Goal: Task Accomplishment & Management: Manage account settings

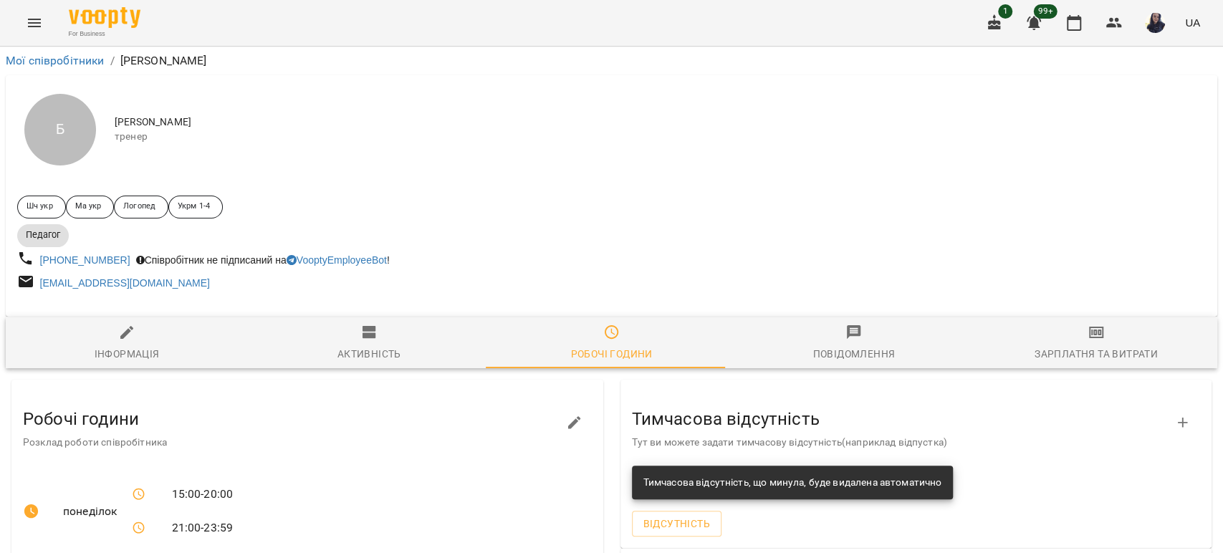
scroll to position [318, 0]
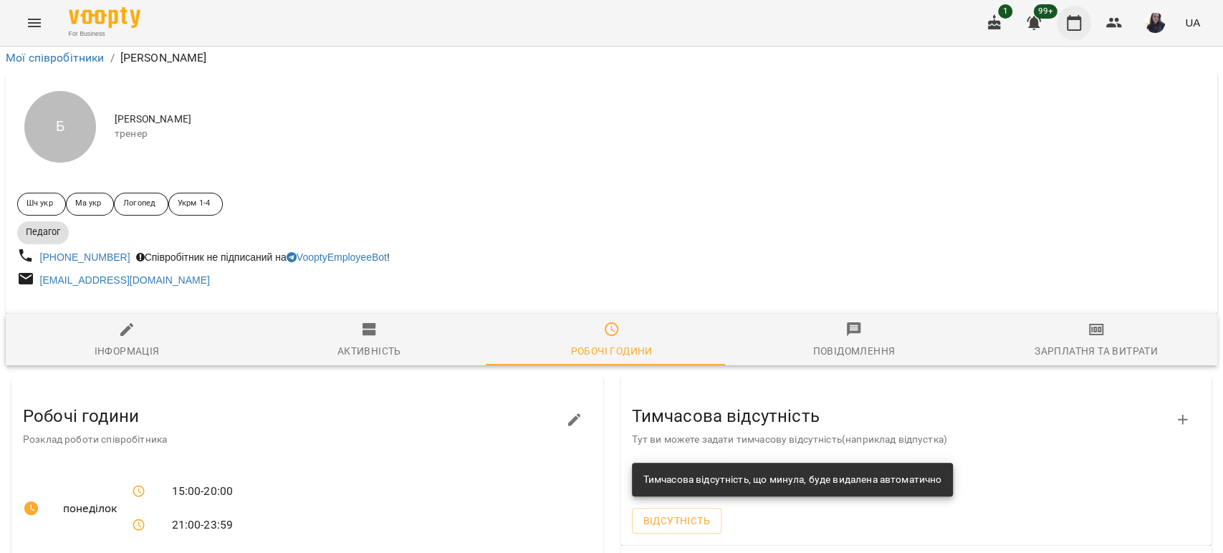
drag, startPoint x: 1072, startPoint y: 20, endPoint x: 1059, endPoint y: 20, distance: 12.9
click at [1072, 20] on icon "button" at bounding box center [1073, 22] width 17 height 17
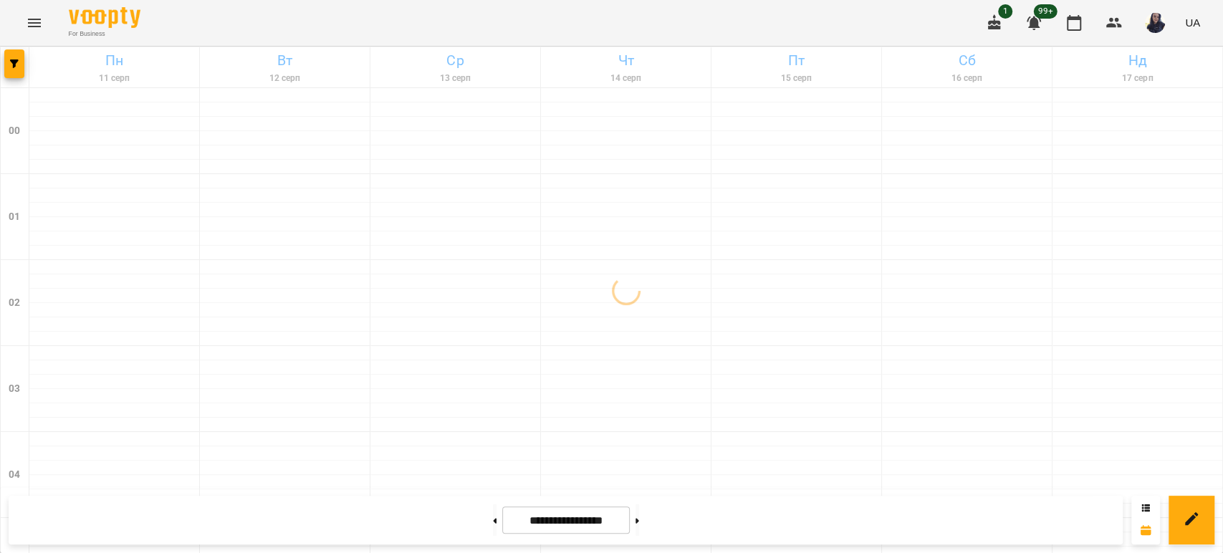
click at [996, 21] on icon "button" at bounding box center [994, 22] width 13 height 16
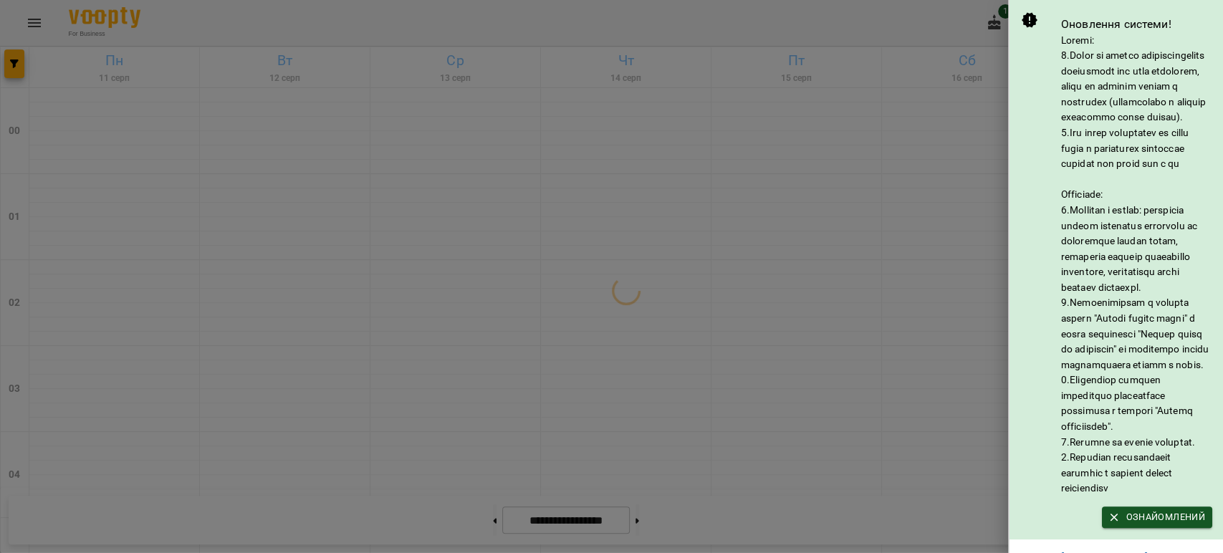
scroll to position [102, 0]
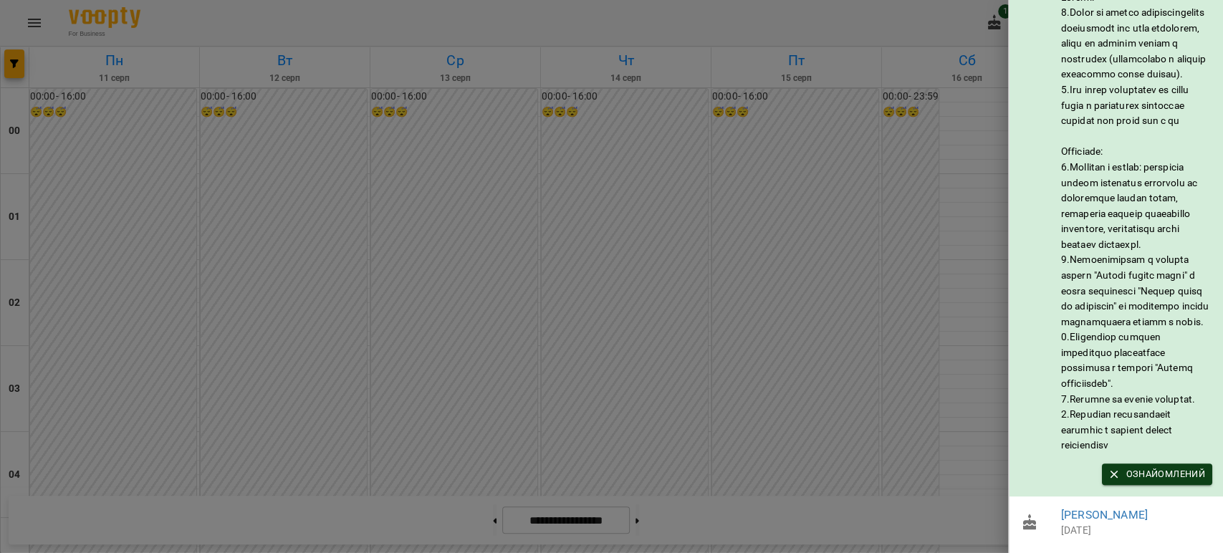
click at [1186, 466] on span "Ознайомлений" at bounding box center [1157, 474] width 96 height 16
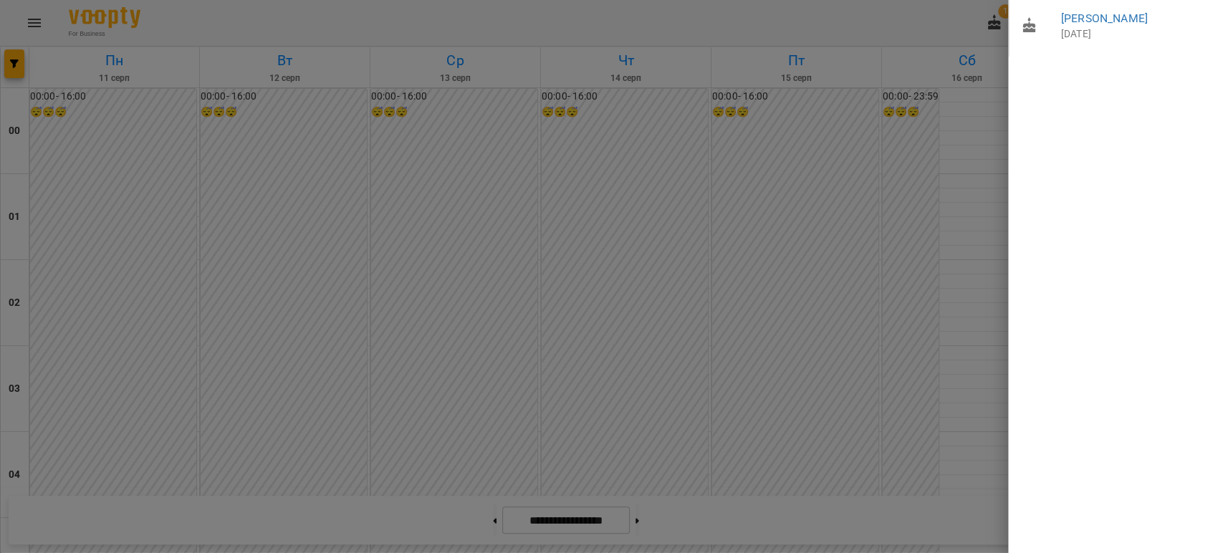
scroll to position [0, 0]
click at [927, 27] on div at bounding box center [611, 276] width 1223 height 553
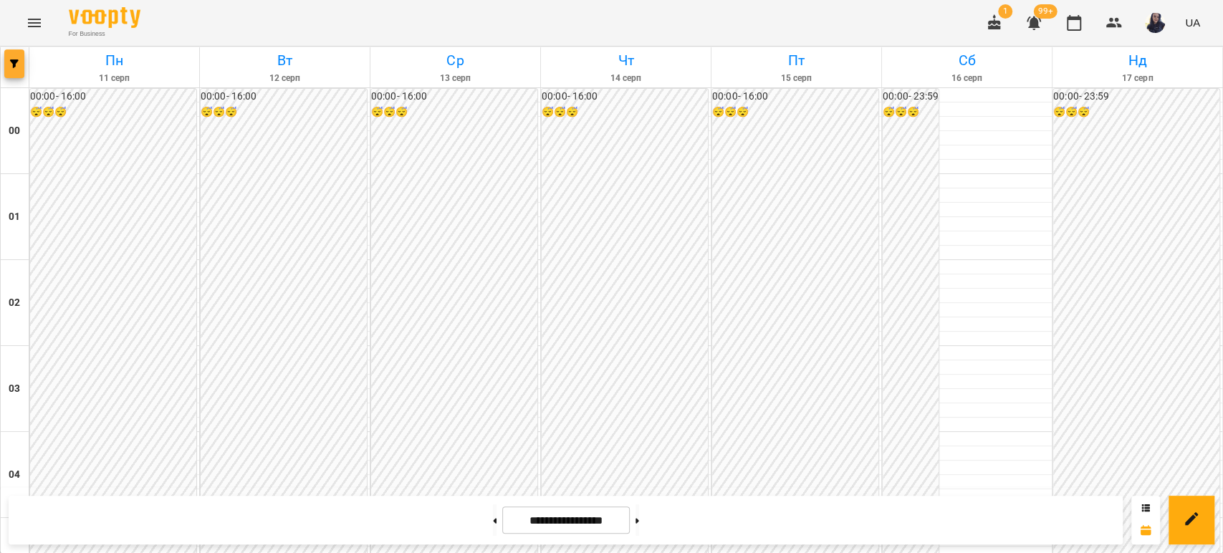
click at [20, 67] on span "button" at bounding box center [14, 63] width 20 height 9
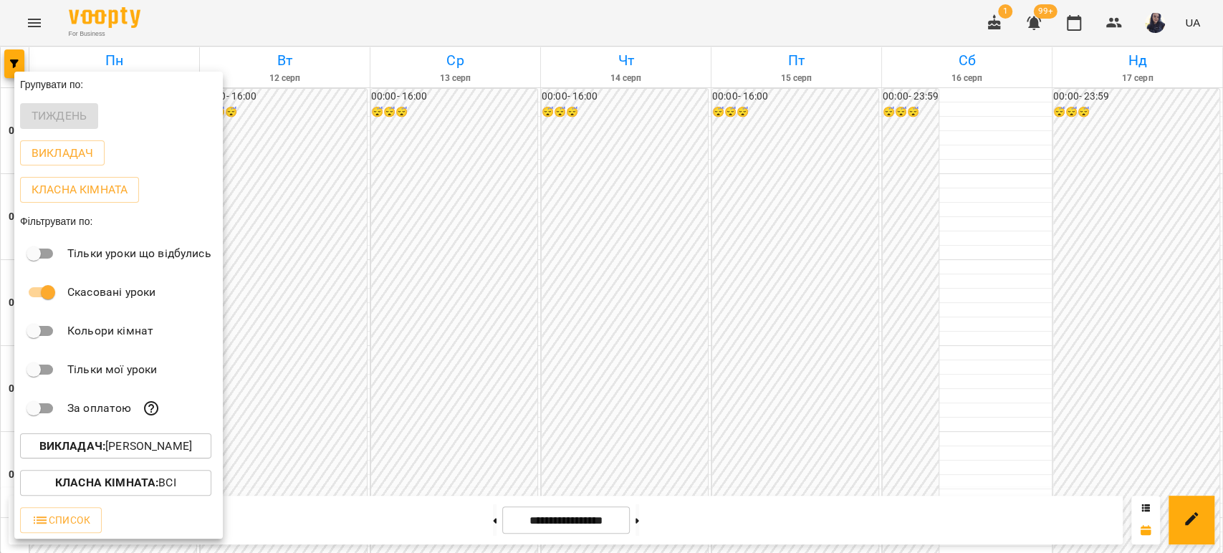
click at [134, 452] on p "Викладач : [PERSON_NAME]" at bounding box center [115, 446] width 153 height 17
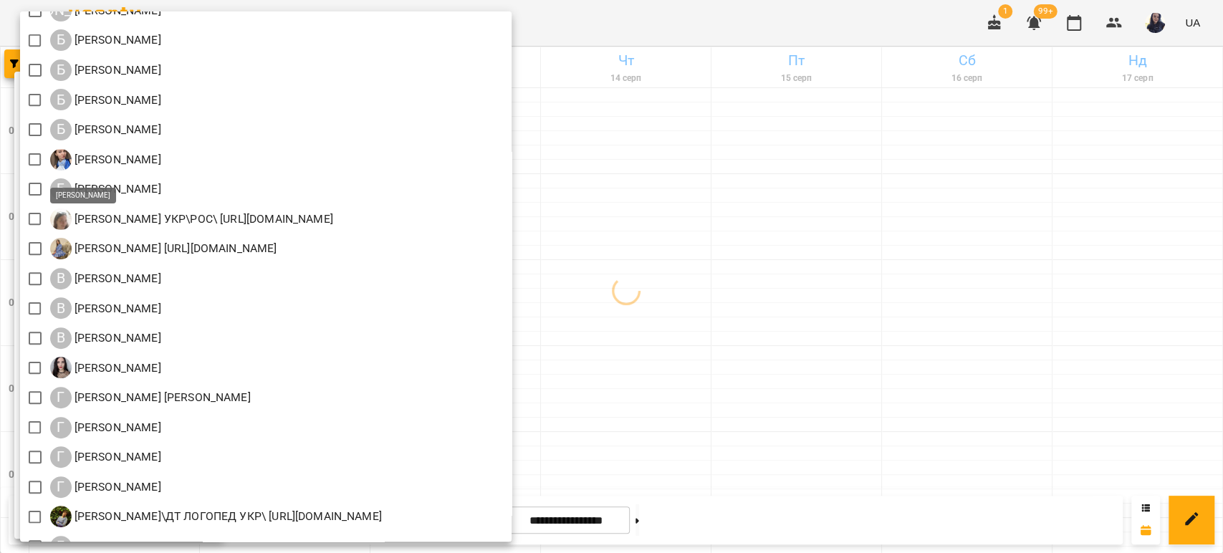
scroll to position [159, 0]
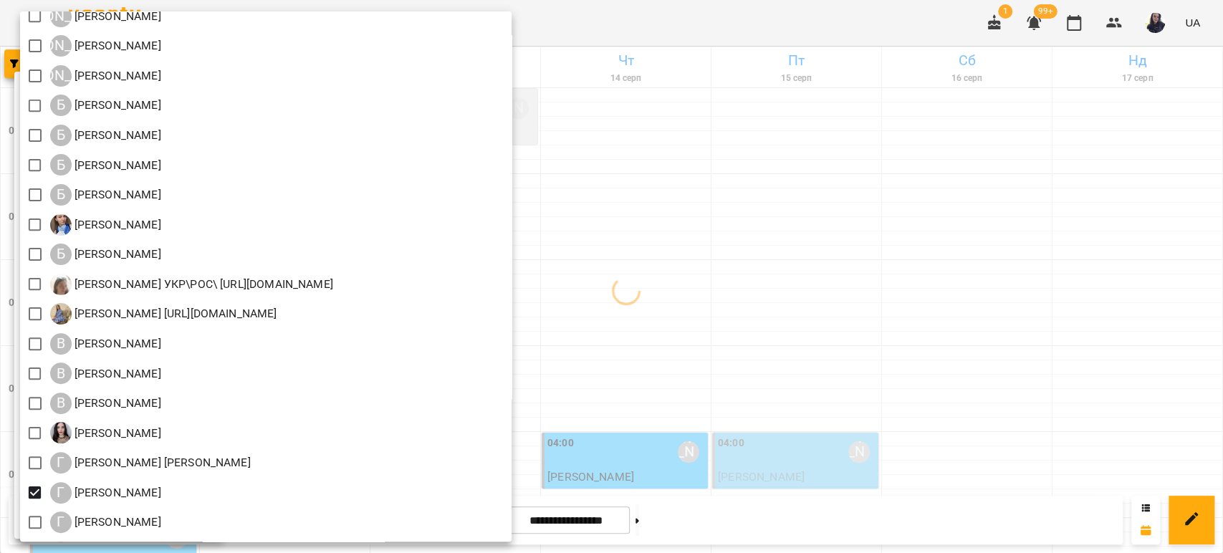
click at [729, 19] on div at bounding box center [611, 276] width 1223 height 553
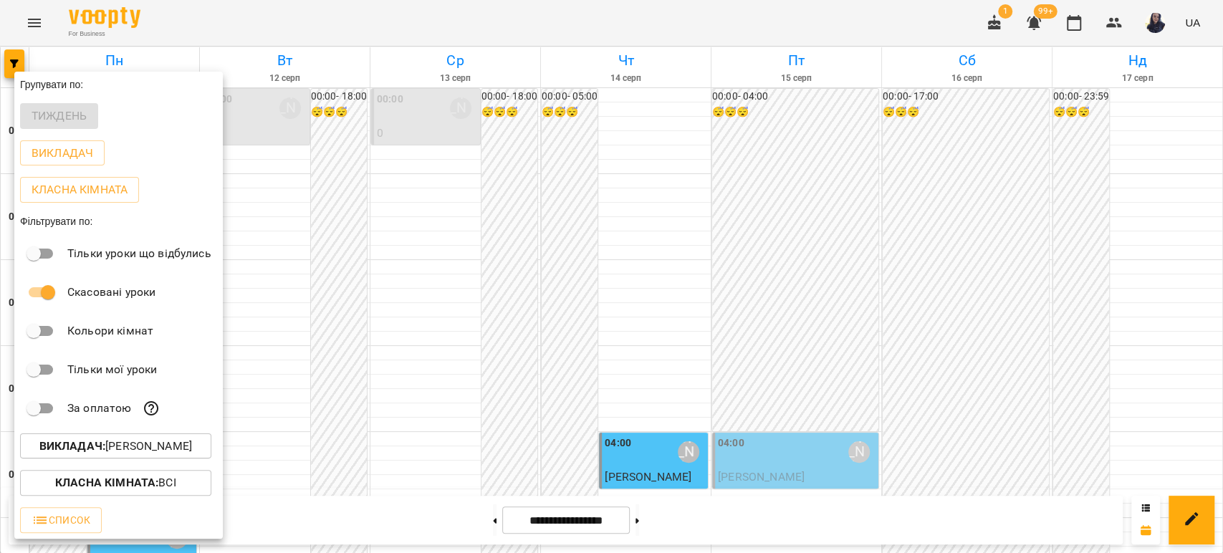
click at [957, 302] on div at bounding box center [611, 276] width 1223 height 553
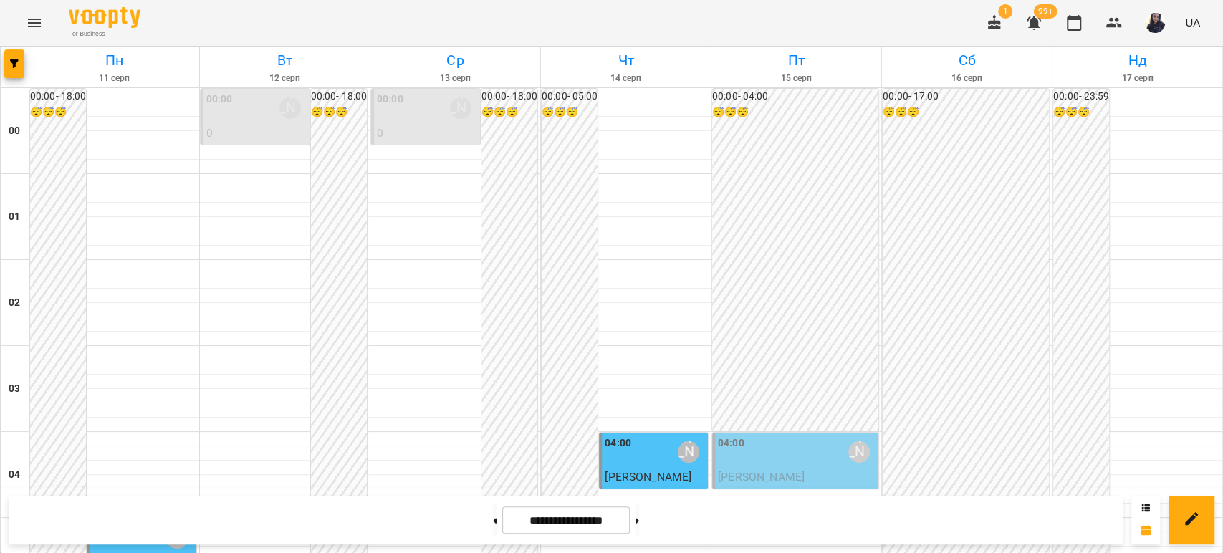
click at [900, 21] on div "For Business 1 99+ UA" at bounding box center [611, 23] width 1223 height 46
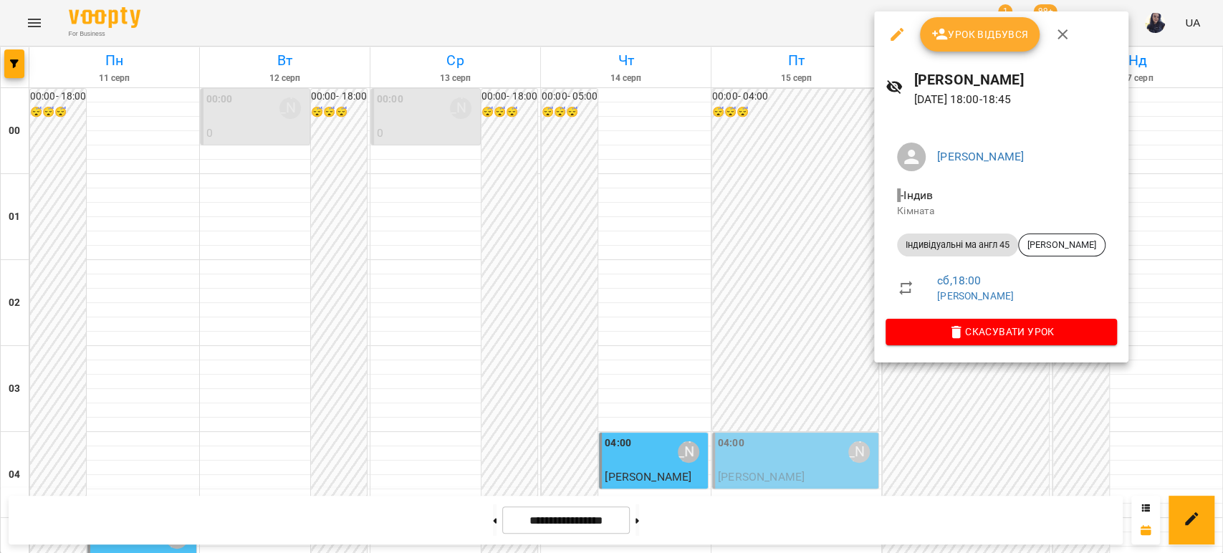
click at [904, 33] on icon "button" at bounding box center [896, 34] width 17 height 17
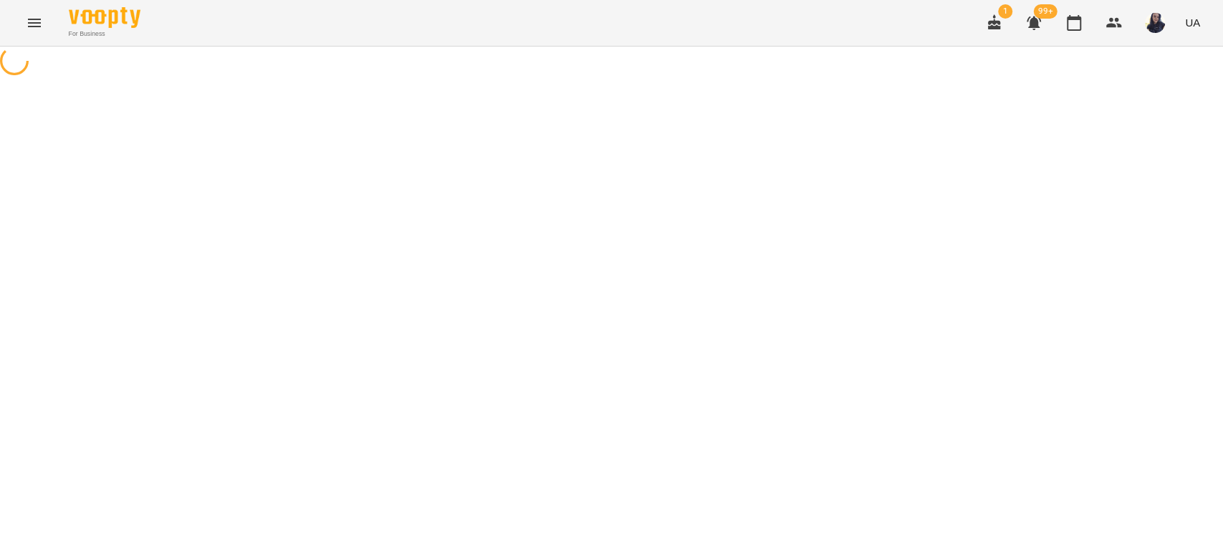
select select "**********"
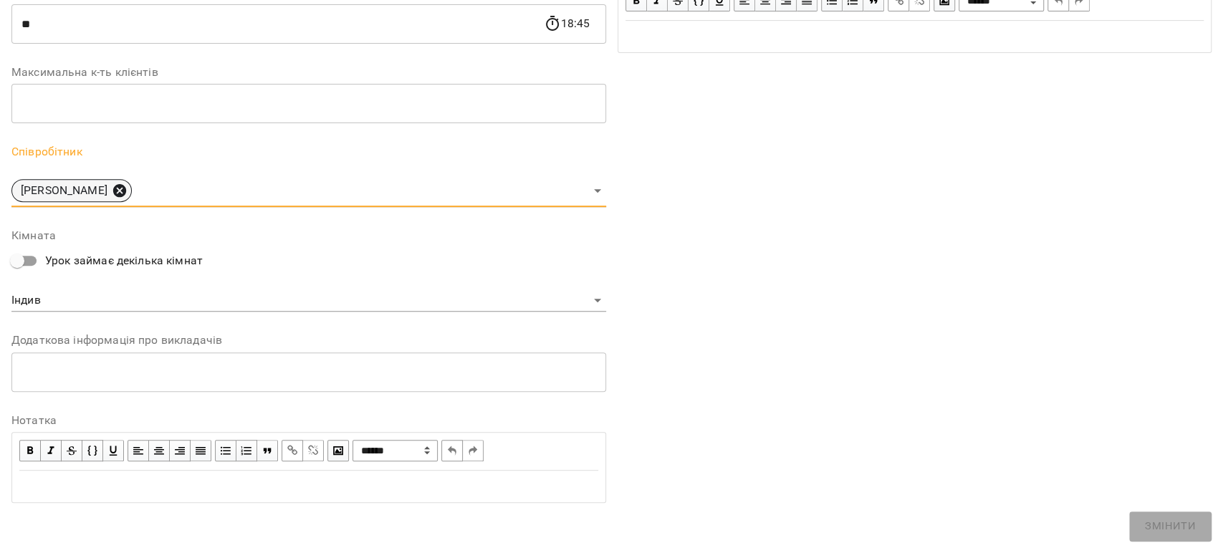
click at [125, 192] on icon at bounding box center [119, 190] width 13 height 13
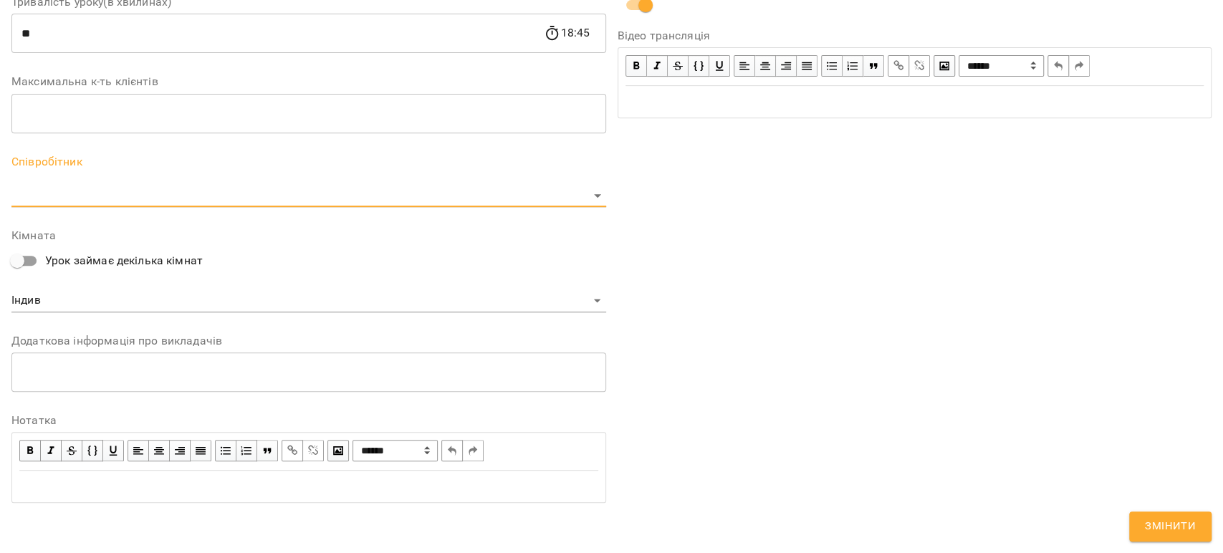
click at [100, 188] on body "For Business 1 99+ UA Журнал відвідувань / [PERSON_NAME] [DATE] 18:00 / Урок ві…" at bounding box center [611, 345] width 1223 height 690
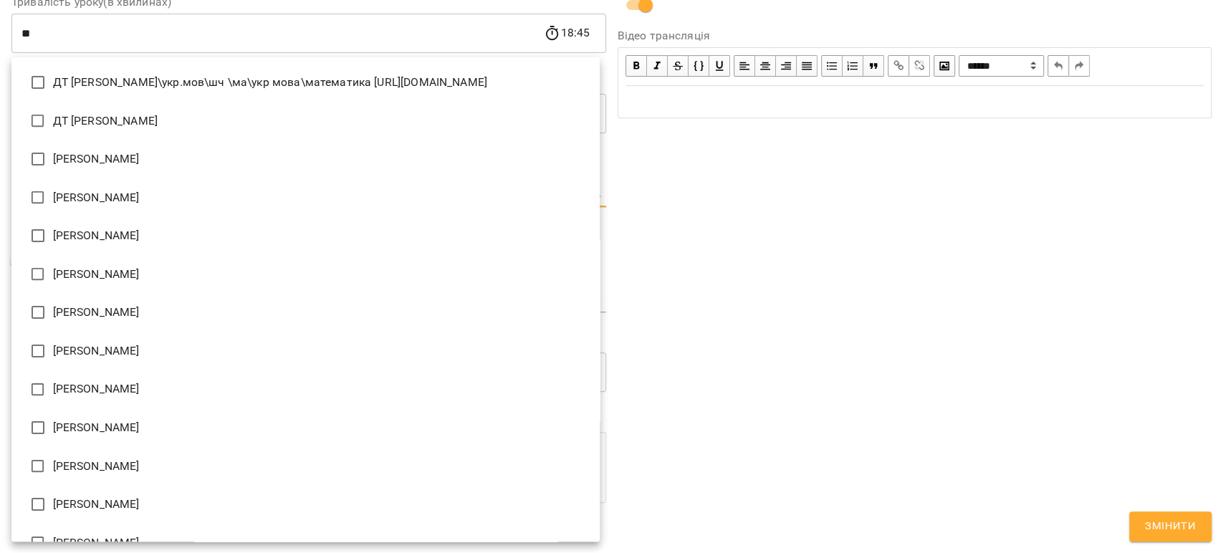
scroll to position [2174, 0]
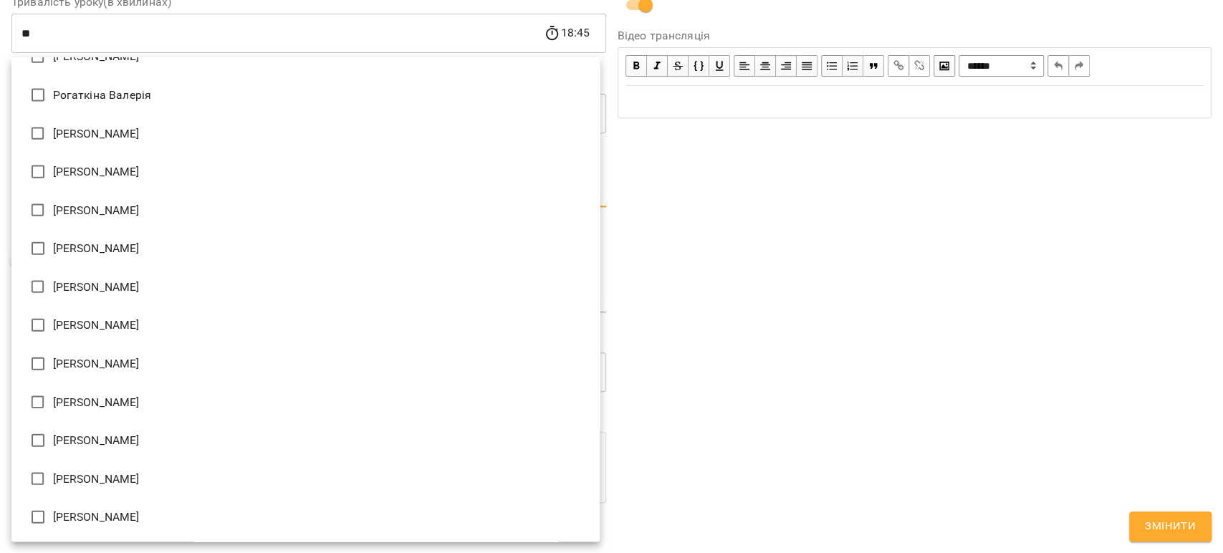
type input "**********"
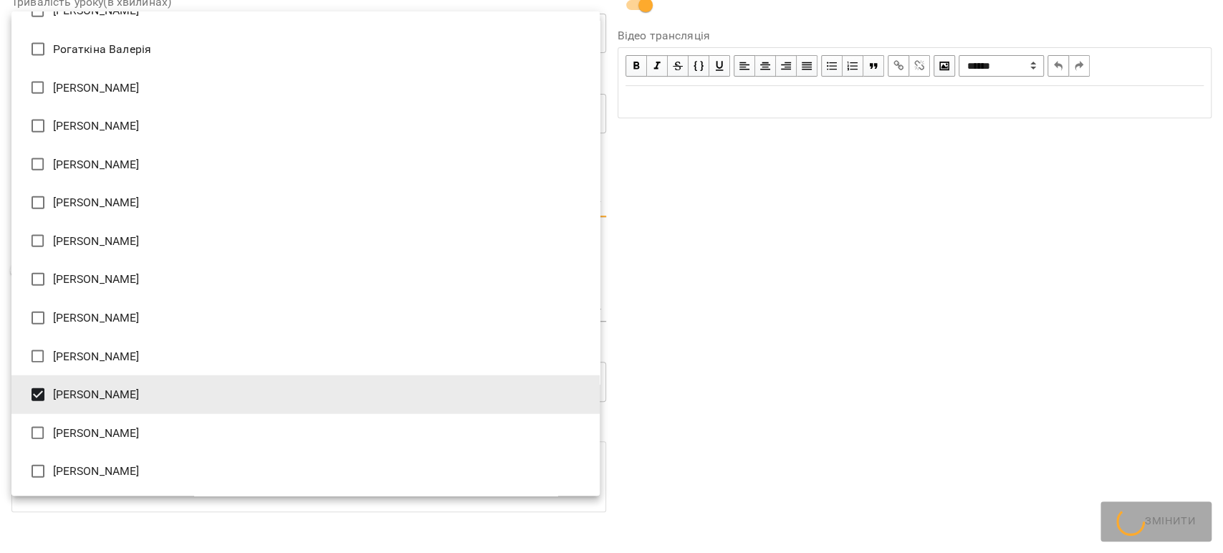
click at [877, 360] on div at bounding box center [611, 276] width 1223 height 553
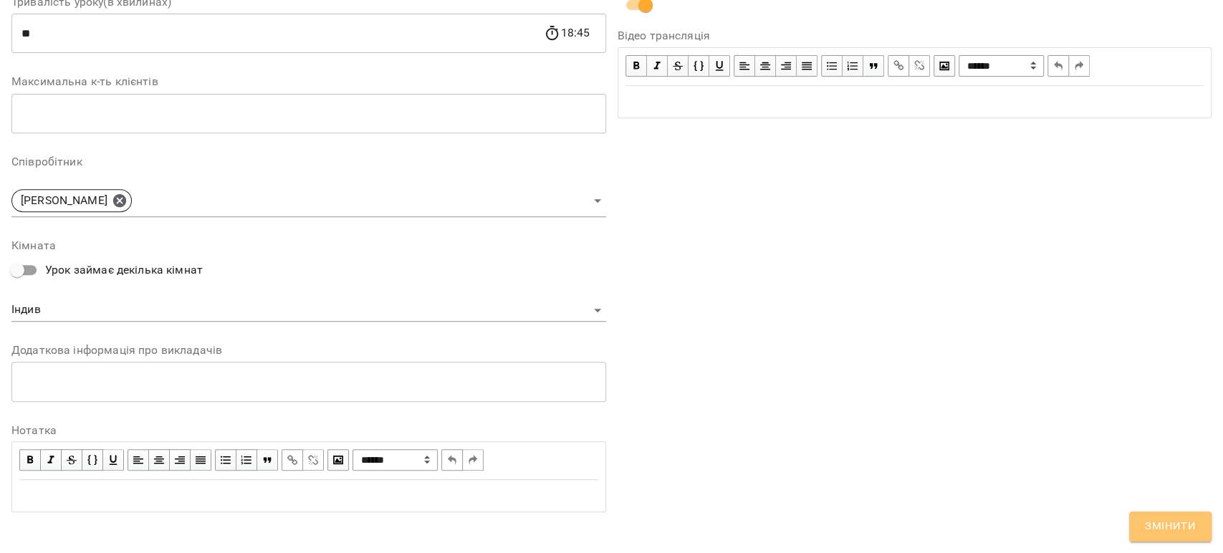
click at [1182, 534] on span "Змінити" at bounding box center [1170, 526] width 51 height 19
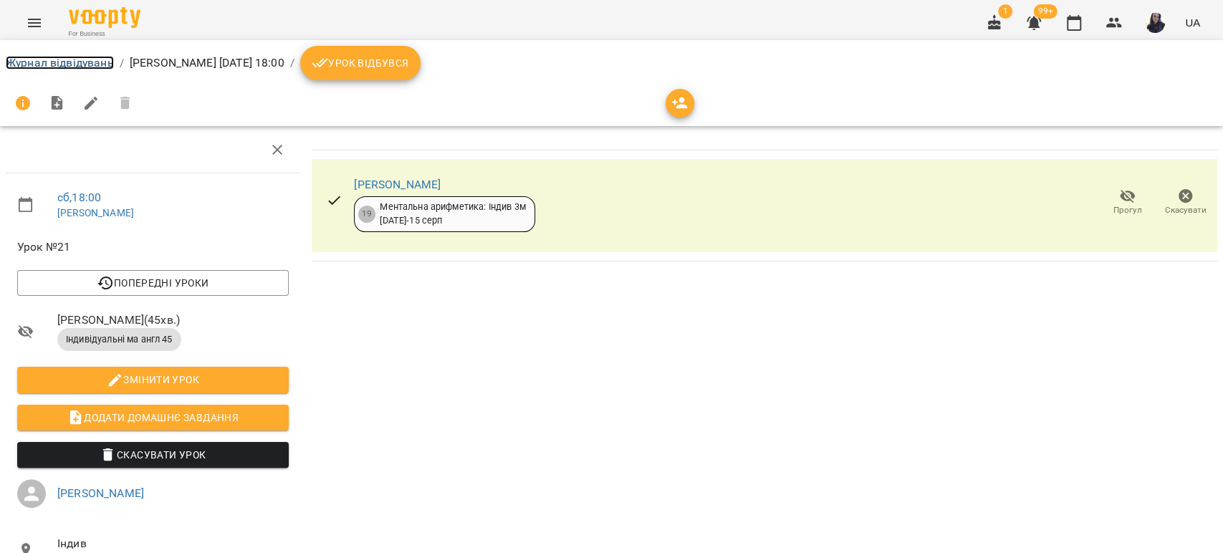
click at [68, 64] on link "Журнал відвідувань" at bounding box center [60, 63] width 108 height 14
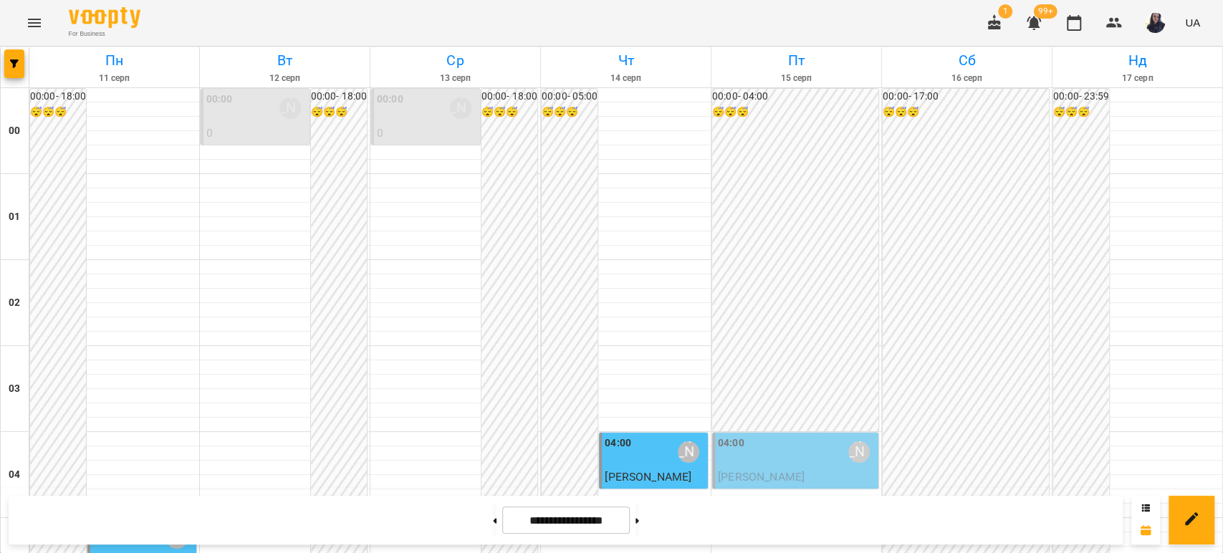
scroll to position [1352, 0]
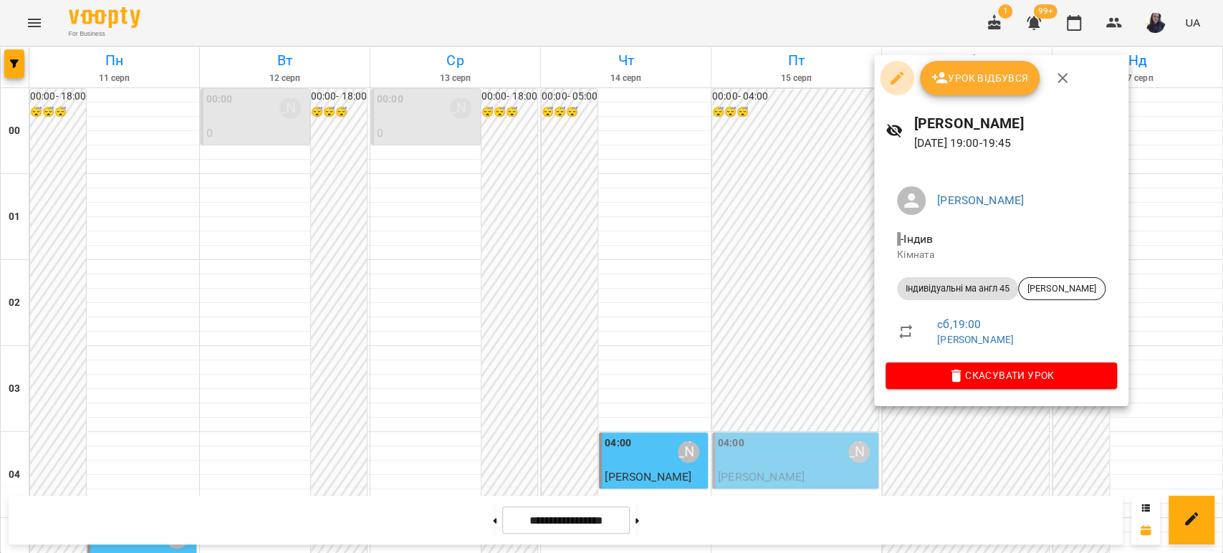
click at [897, 79] on icon "button" at bounding box center [896, 78] width 13 height 13
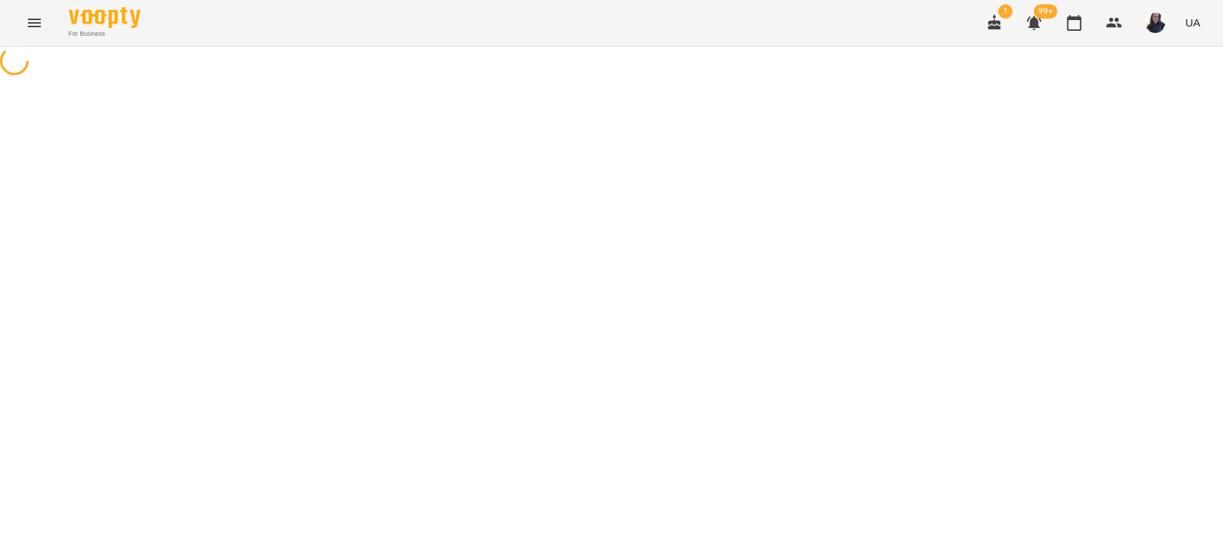
select select "**********"
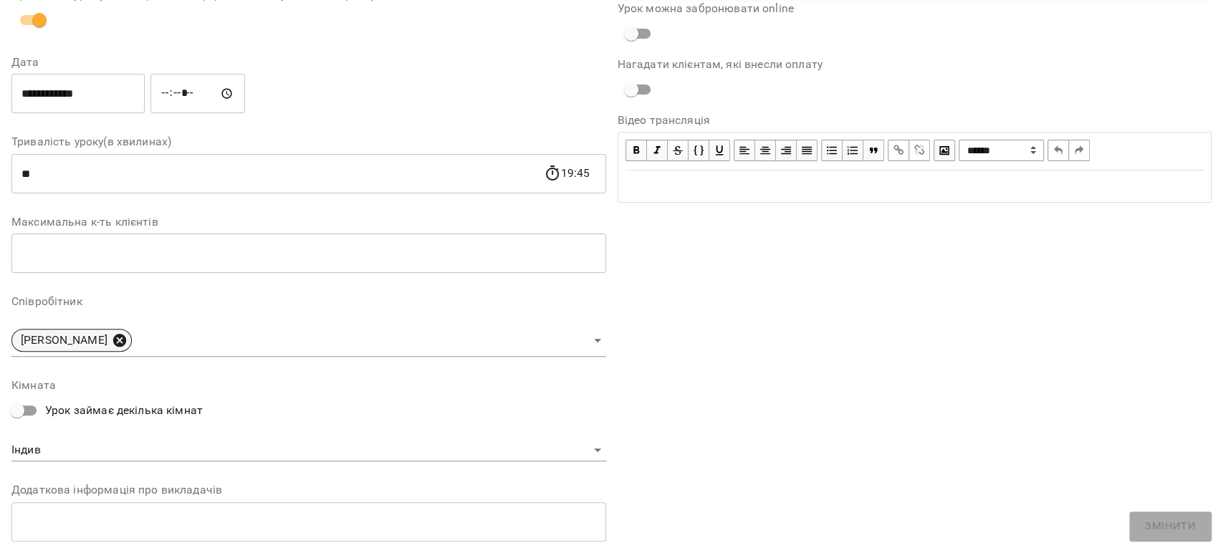
click at [124, 340] on icon at bounding box center [119, 340] width 13 height 13
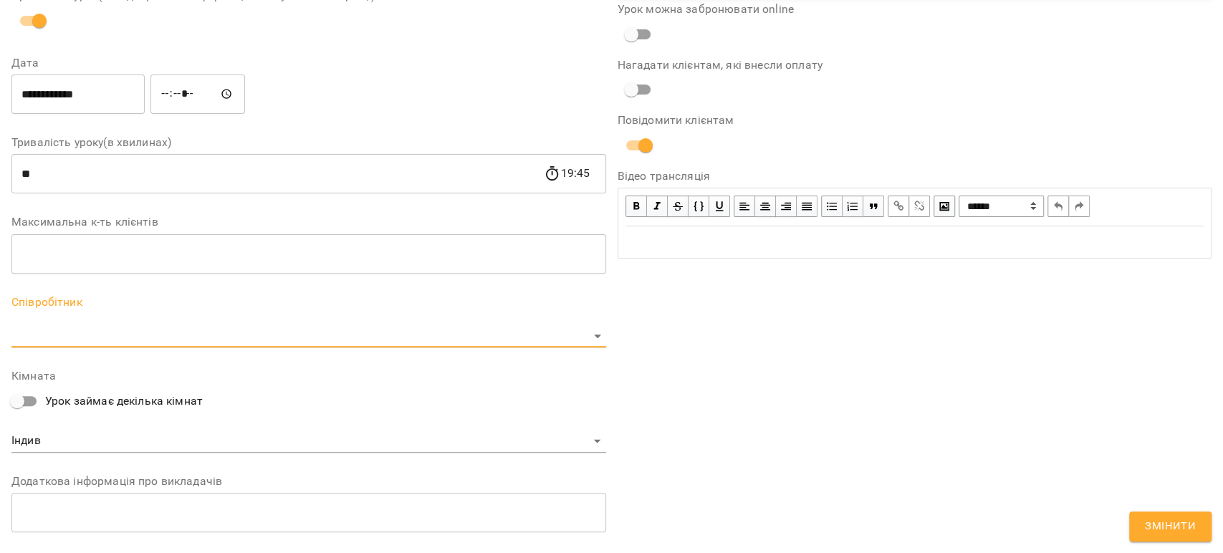
click at [123, 327] on body "**********" at bounding box center [611, 345] width 1223 height 690
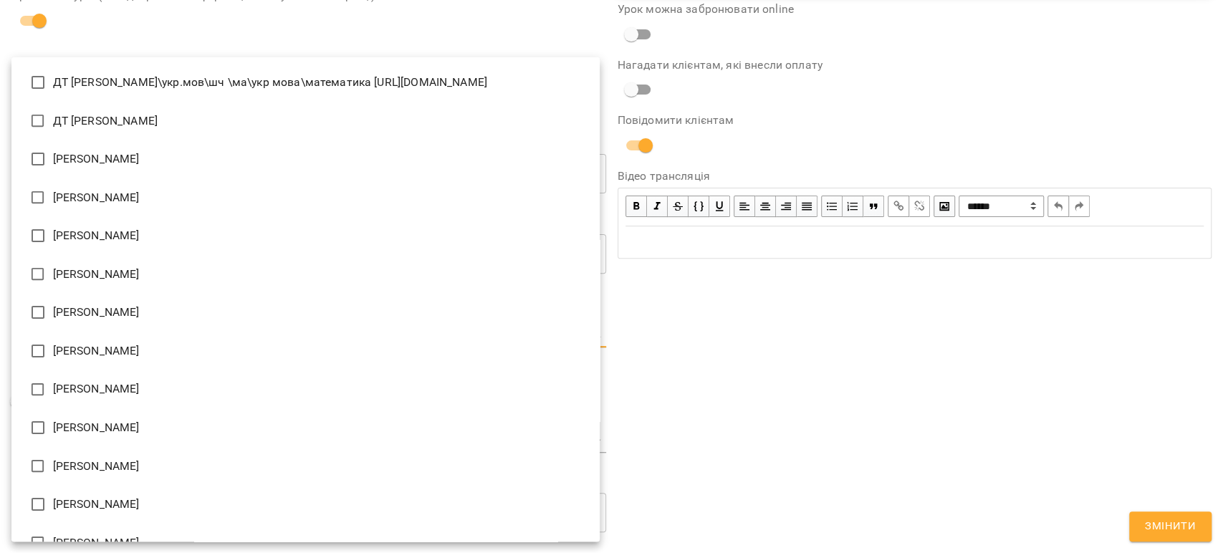
scroll to position [2174, 0]
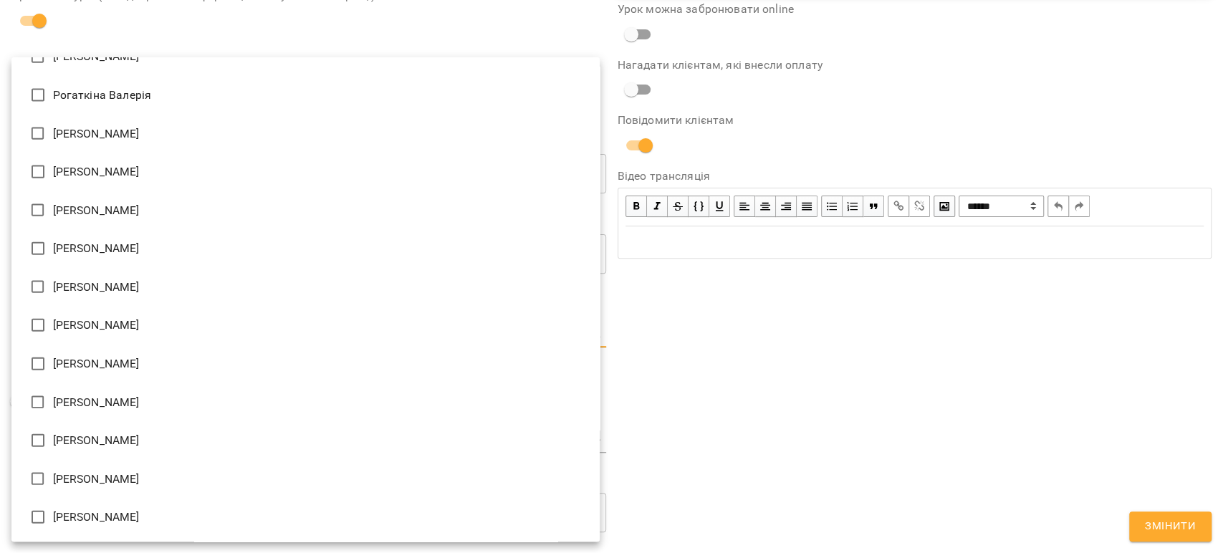
type input "**********"
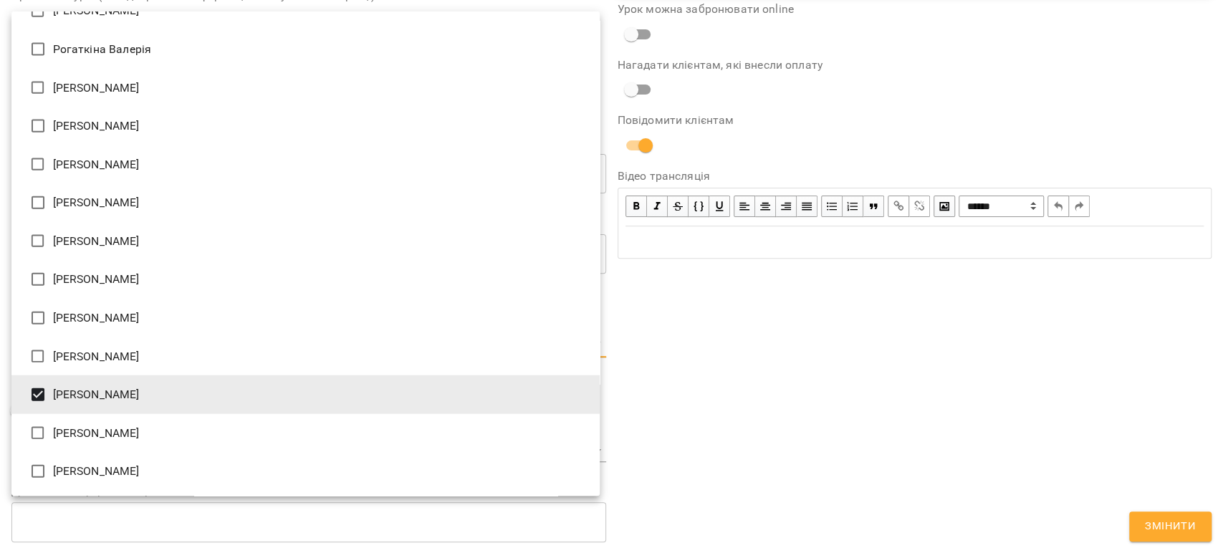
click at [973, 388] on div at bounding box center [611, 276] width 1223 height 553
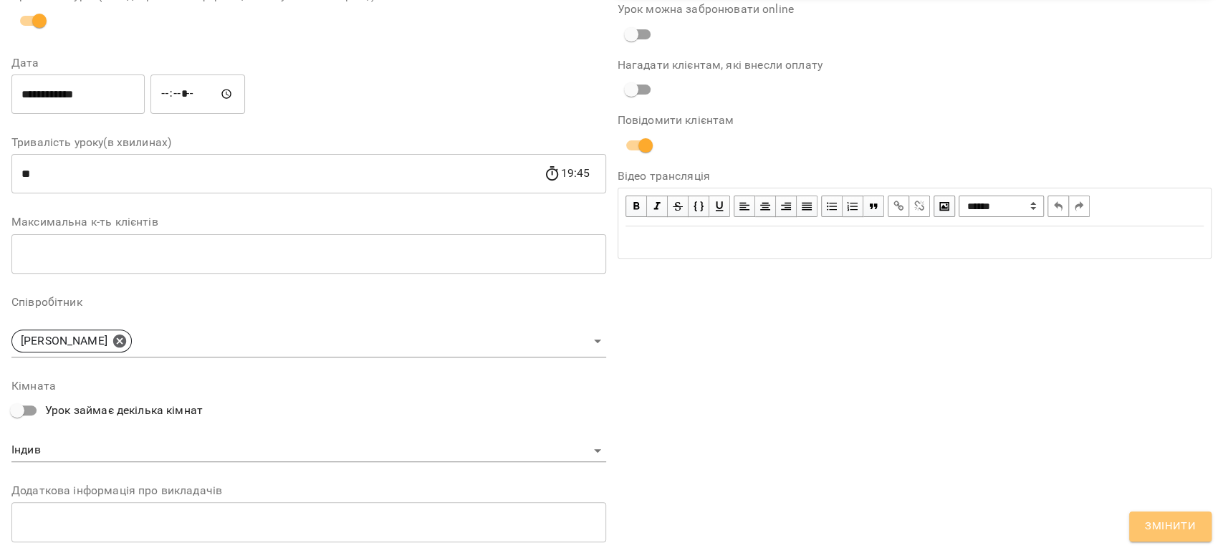
click at [1179, 532] on span "Змінити" at bounding box center [1170, 526] width 51 height 19
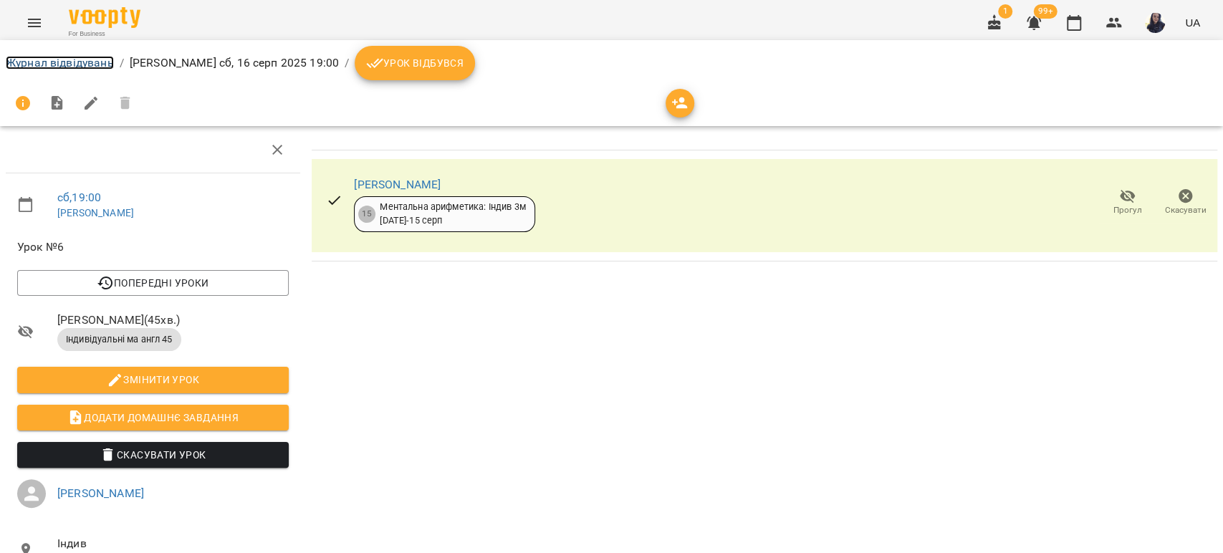
click at [63, 68] on link "Журнал відвідувань" at bounding box center [60, 63] width 108 height 14
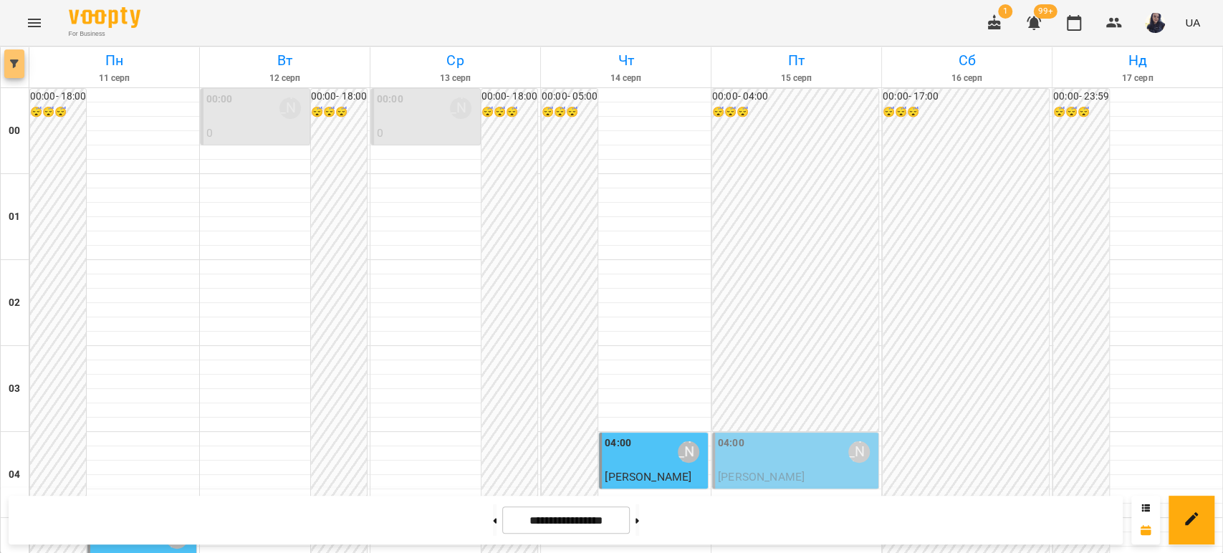
click at [18, 53] on button "button" at bounding box center [14, 63] width 20 height 29
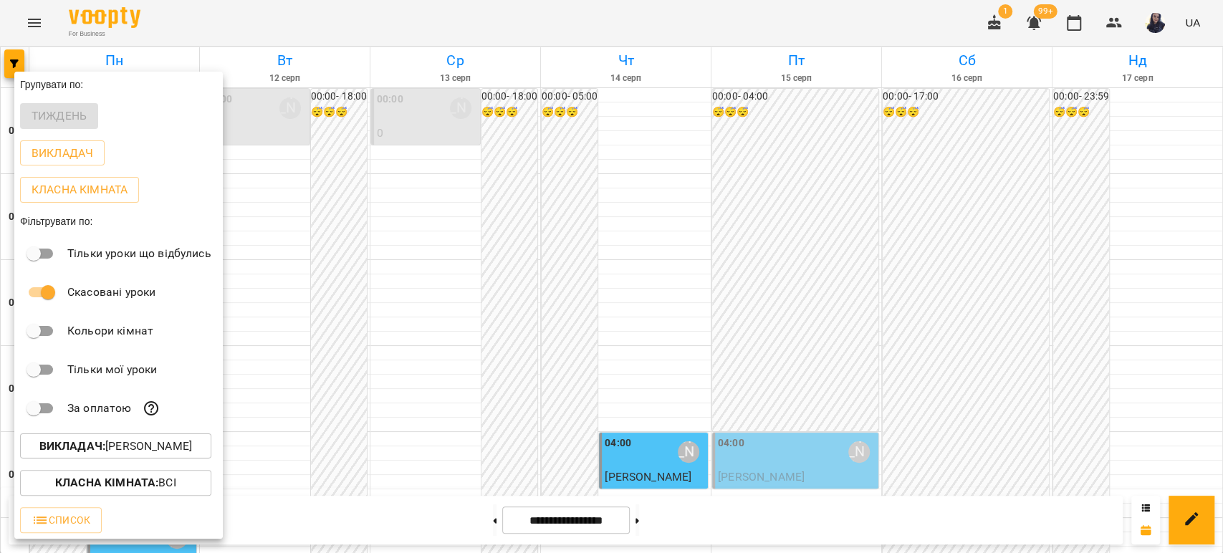
click at [148, 447] on p "Викладач : [PERSON_NAME]" at bounding box center [115, 446] width 153 height 17
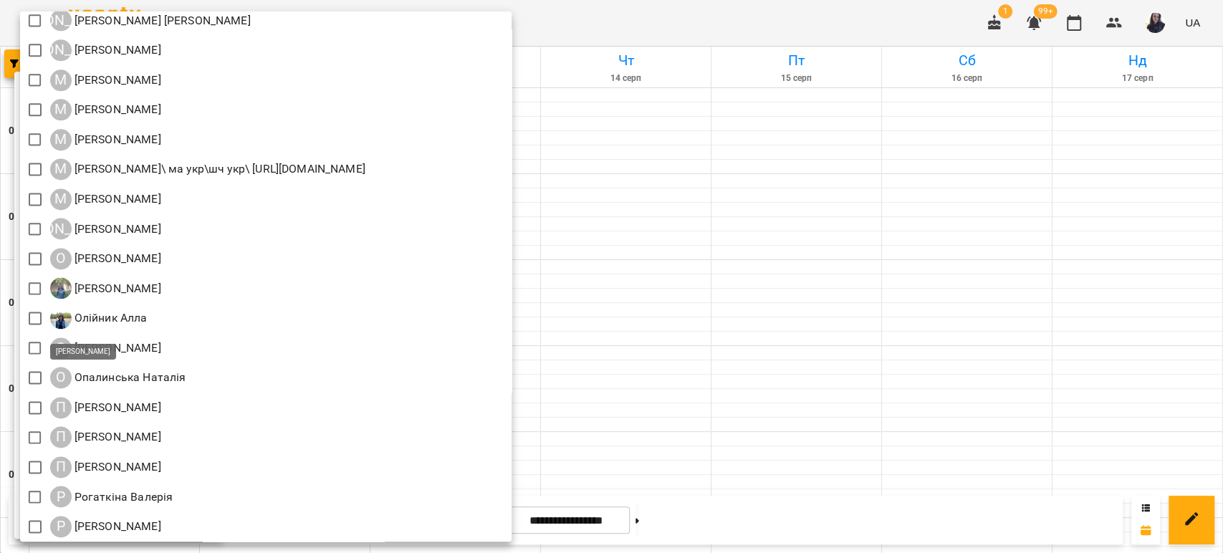
scroll to position [1352, 0]
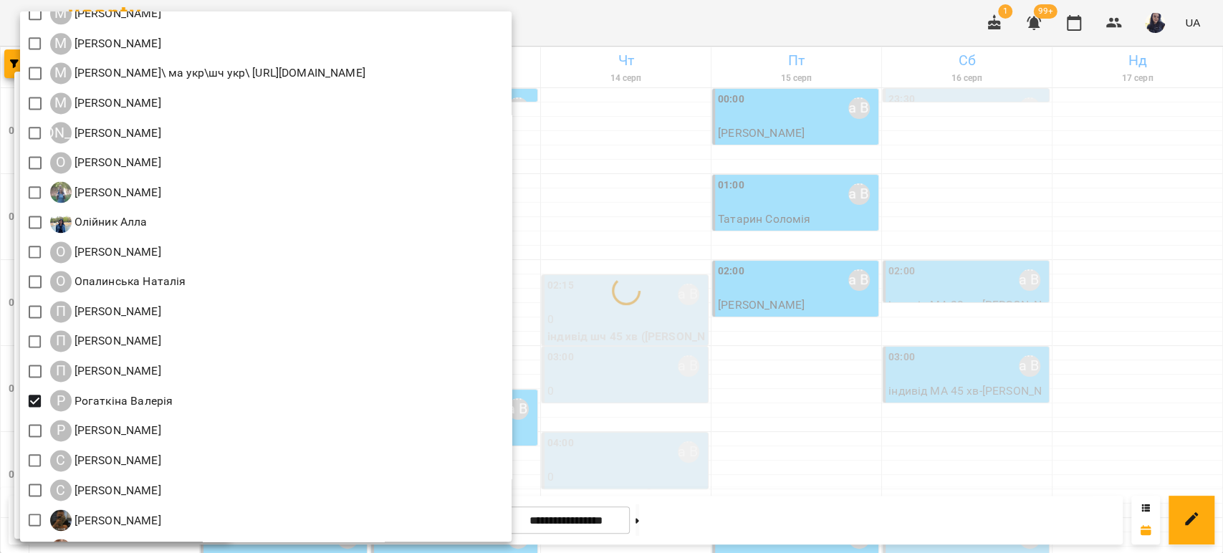
click at [718, 30] on div at bounding box center [611, 276] width 1223 height 553
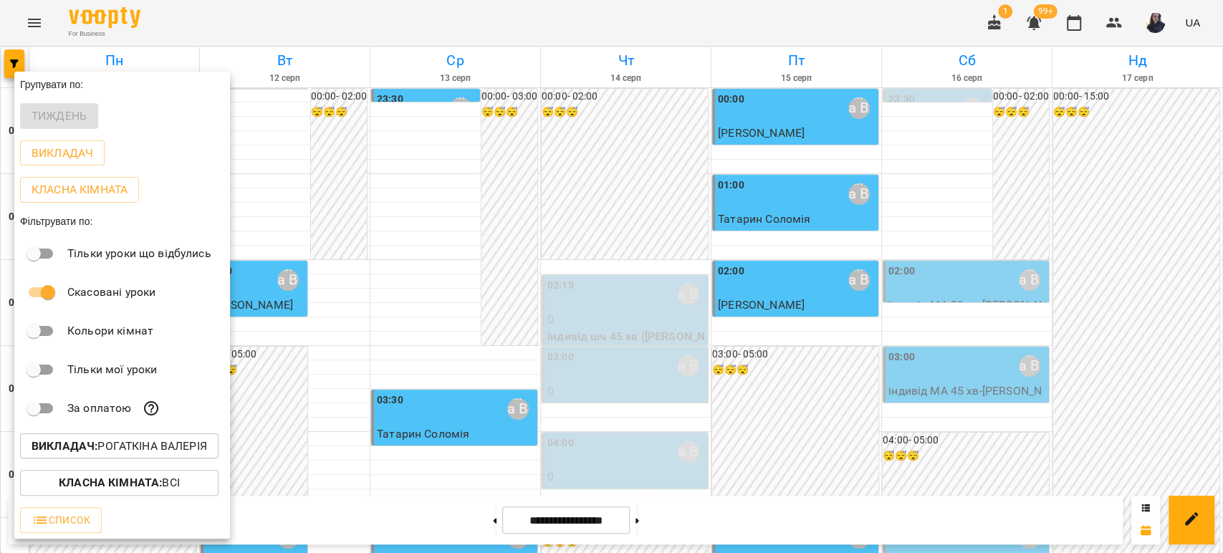
click at [916, 274] on div at bounding box center [611, 276] width 1223 height 553
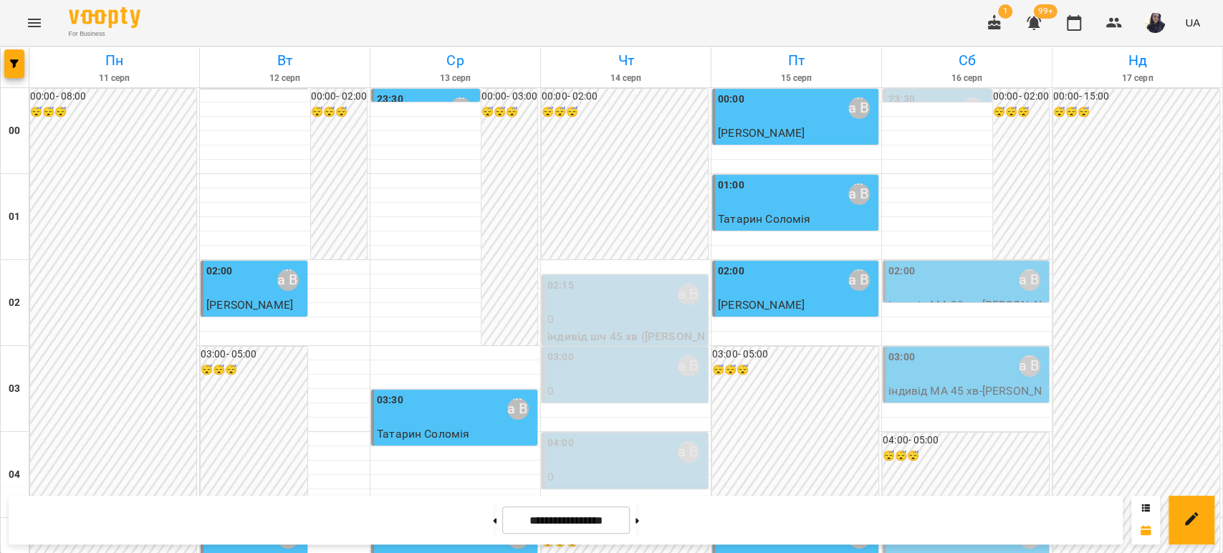
click at [929, 289] on div "02:00 [PERSON_NAME]" at bounding box center [967, 280] width 158 height 33
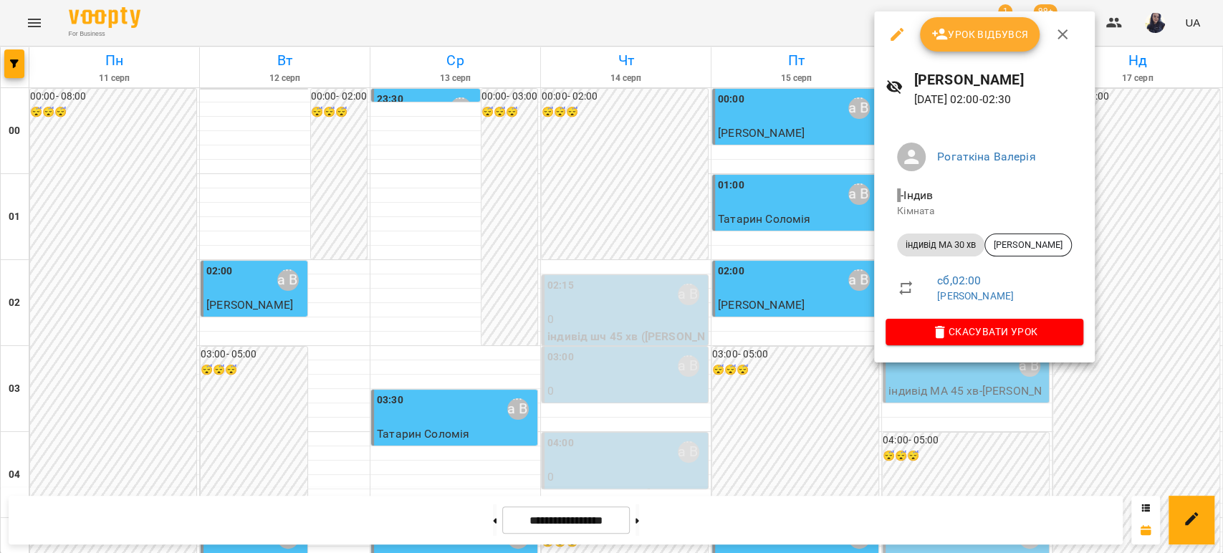
click at [892, 37] on icon "button" at bounding box center [896, 34] width 13 height 13
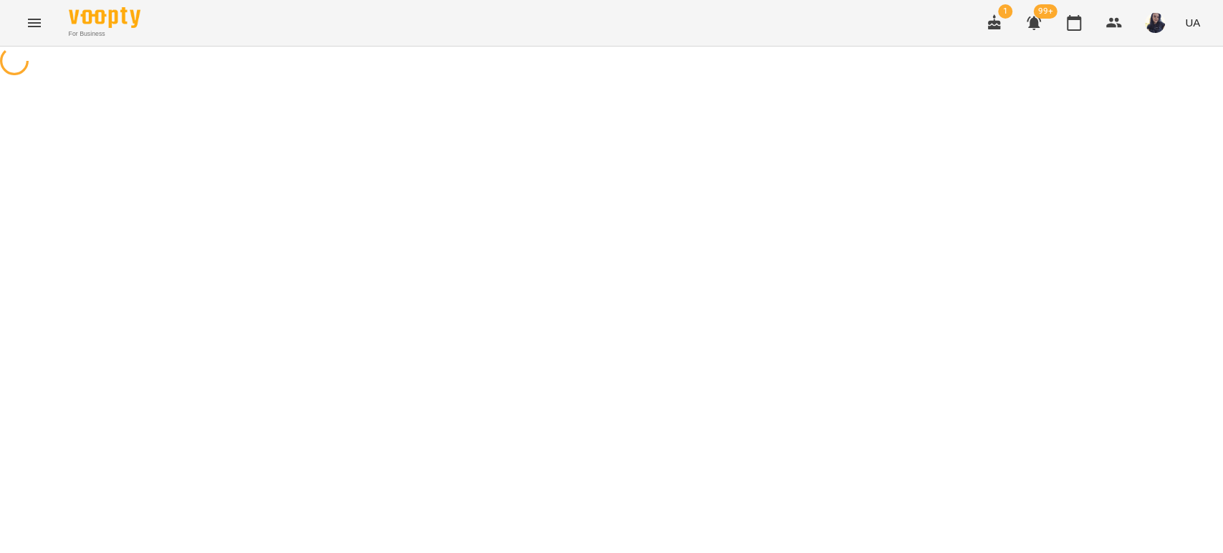
select select "**********"
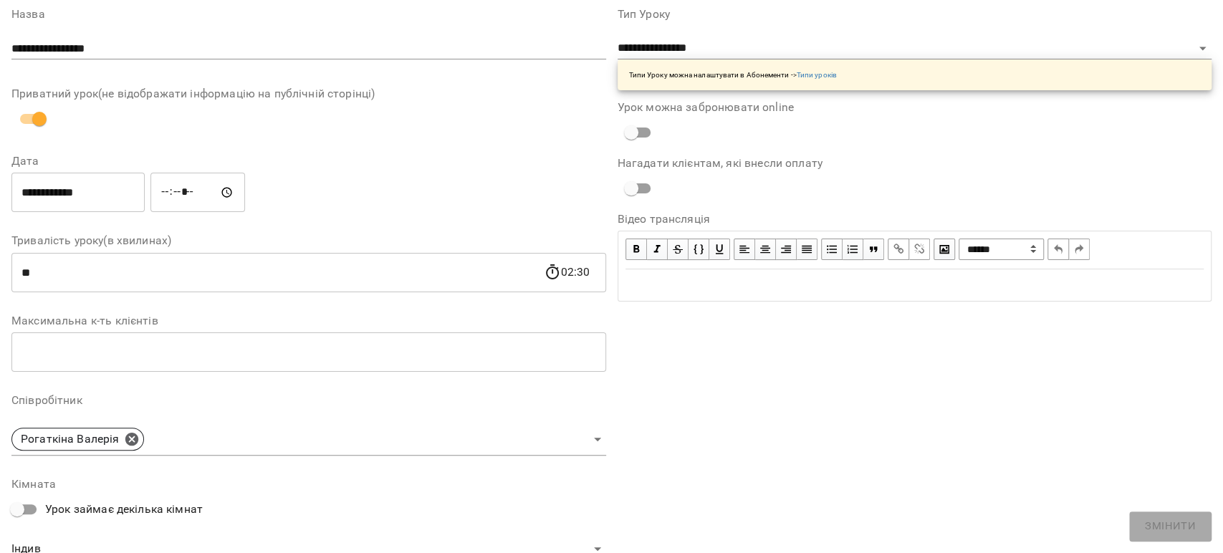
scroll to position [159, 0]
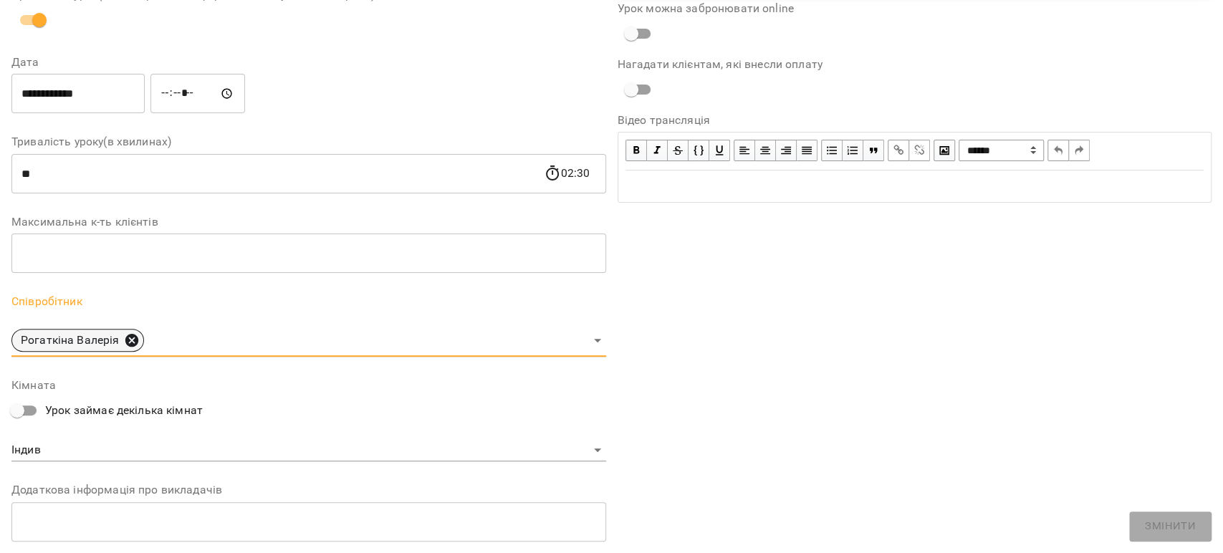
click at [132, 339] on icon at bounding box center [131, 340] width 13 height 13
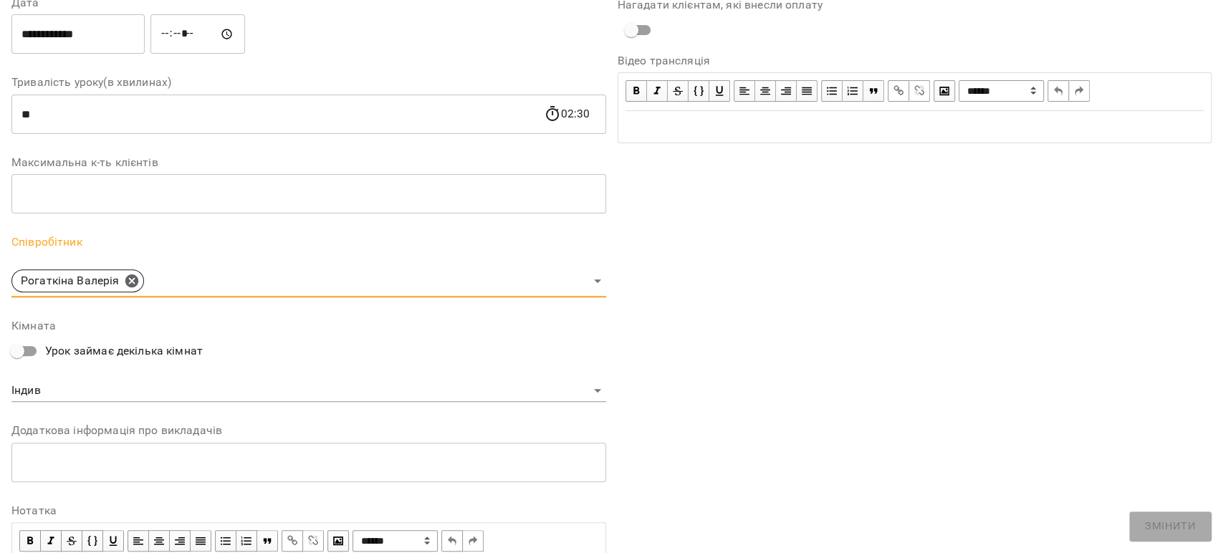
click at [97, 335] on body "For Business 1 99+ UA Журнал відвідувань / [PERSON_NAME] [DATE] 02:00 / Урок ві…" at bounding box center [611, 345] width 1223 height 690
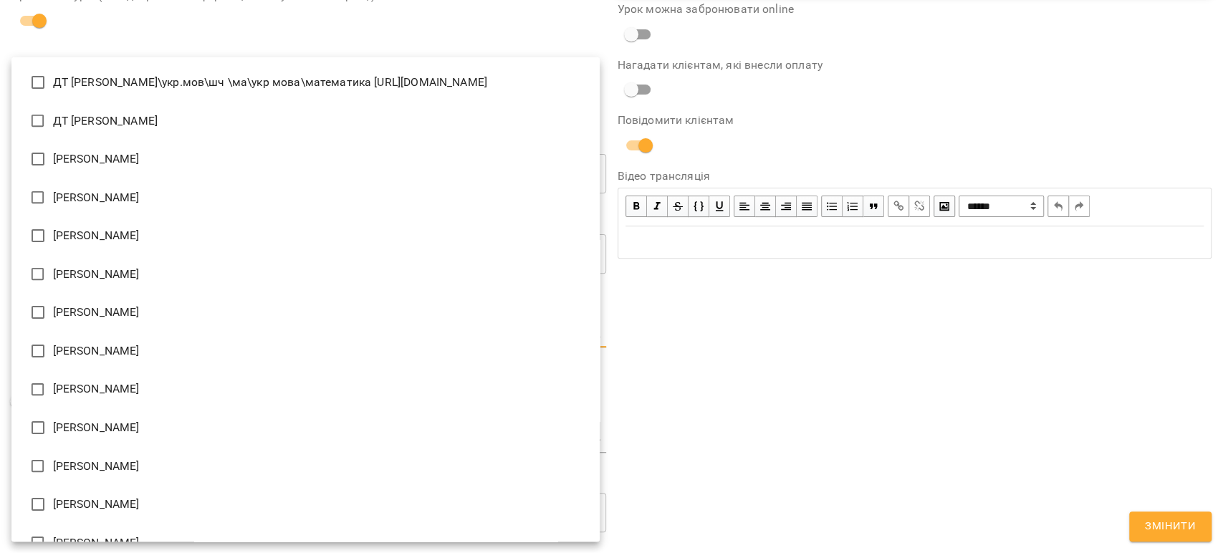
scroll to position [1662, 0]
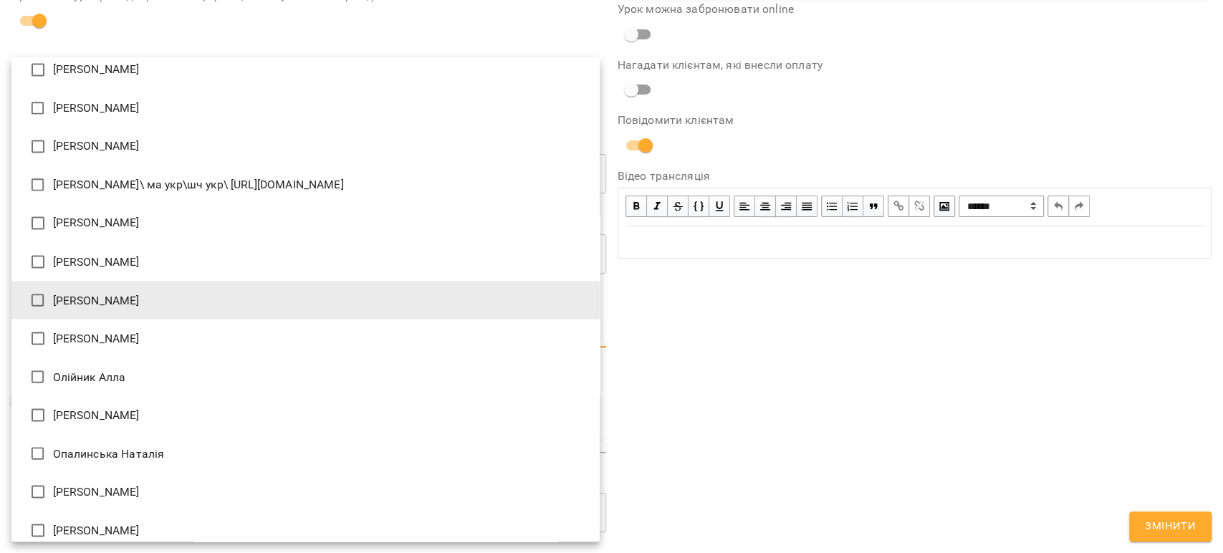
type input "**********"
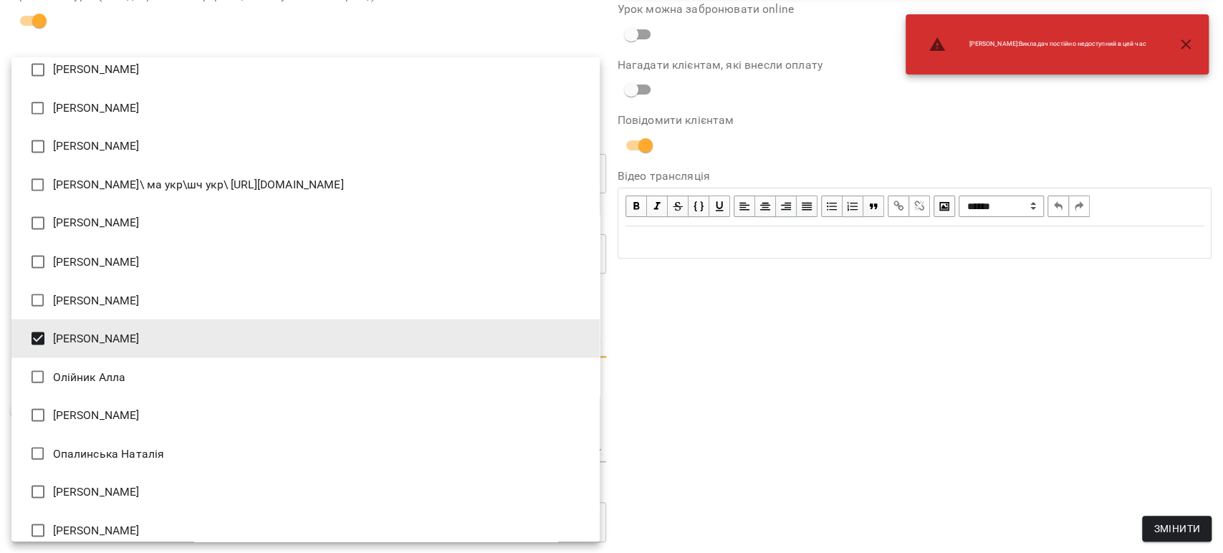
click at [882, 357] on div at bounding box center [611, 276] width 1223 height 553
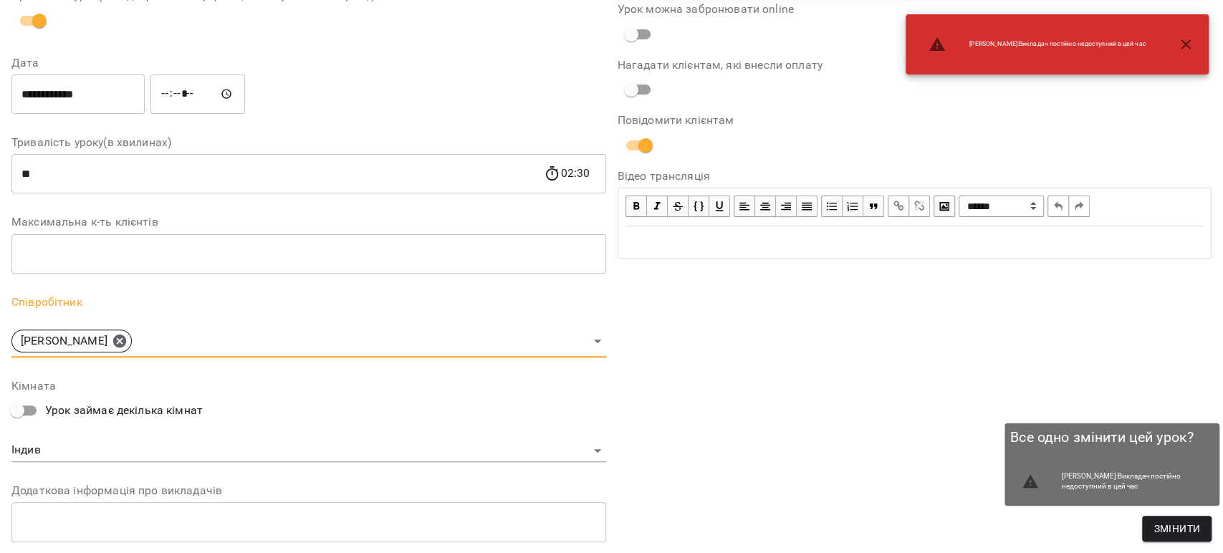
click at [1147, 523] on button "Змінити" at bounding box center [1176, 529] width 69 height 26
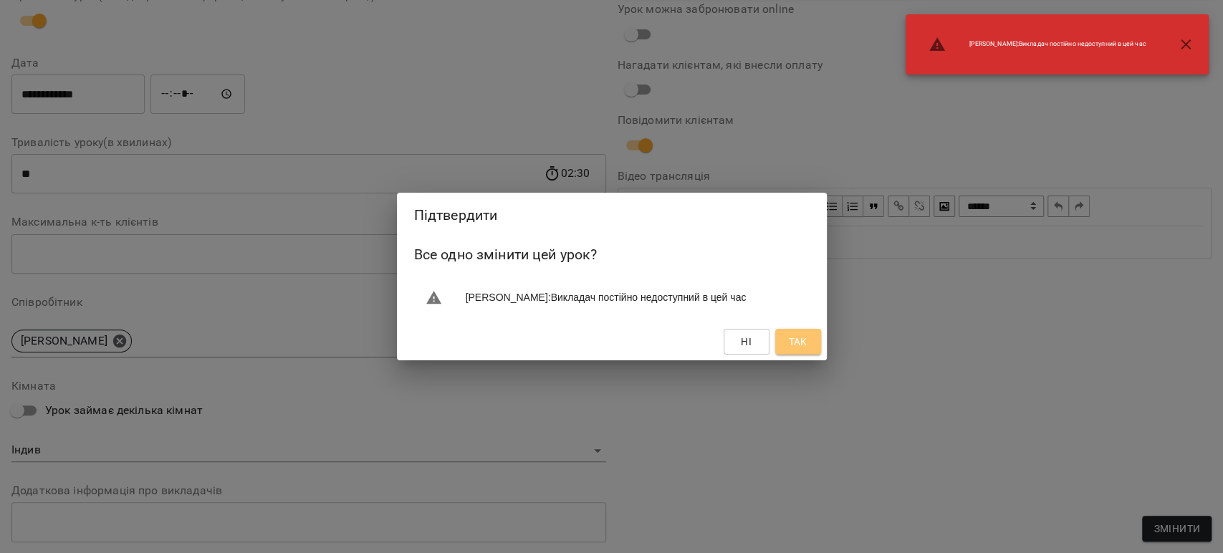
click at [794, 333] on span "Так" at bounding box center [797, 341] width 19 height 17
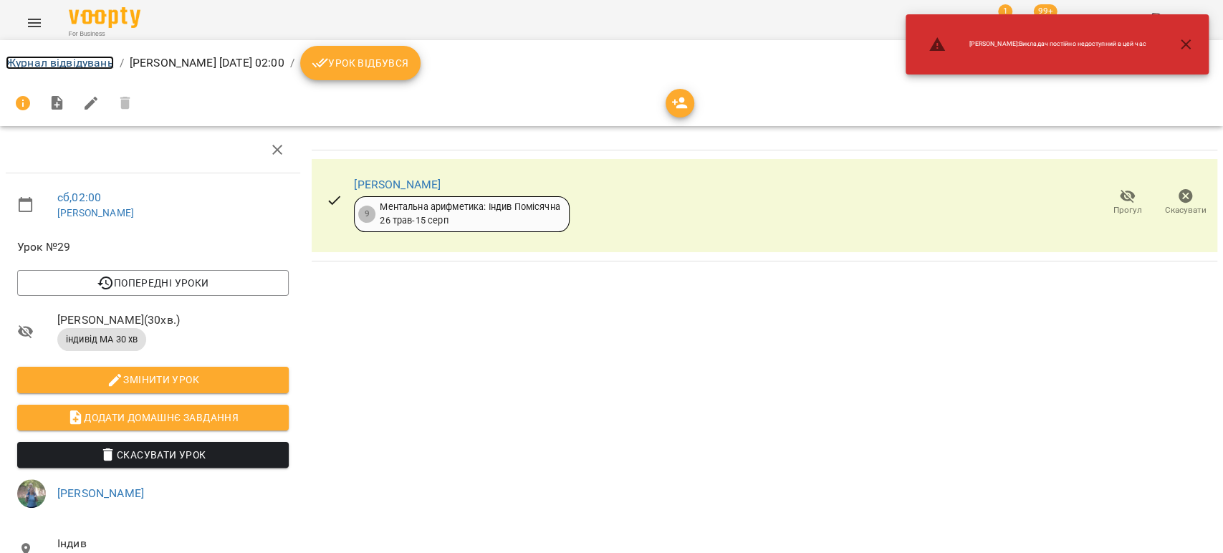
click at [58, 65] on link "Журнал відвідувань" at bounding box center [60, 63] width 108 height 14
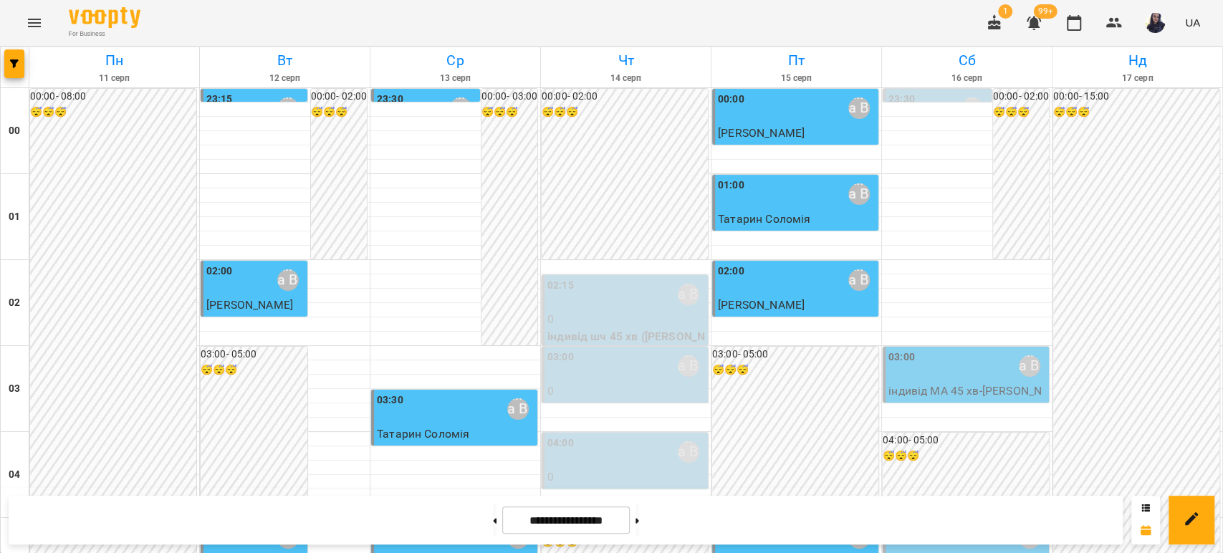
scroll to position [80, 0]
click at [937, 350] on div "03:00 [PERSON_NAME]" at bounding box center [967, 366] width 158 height 33
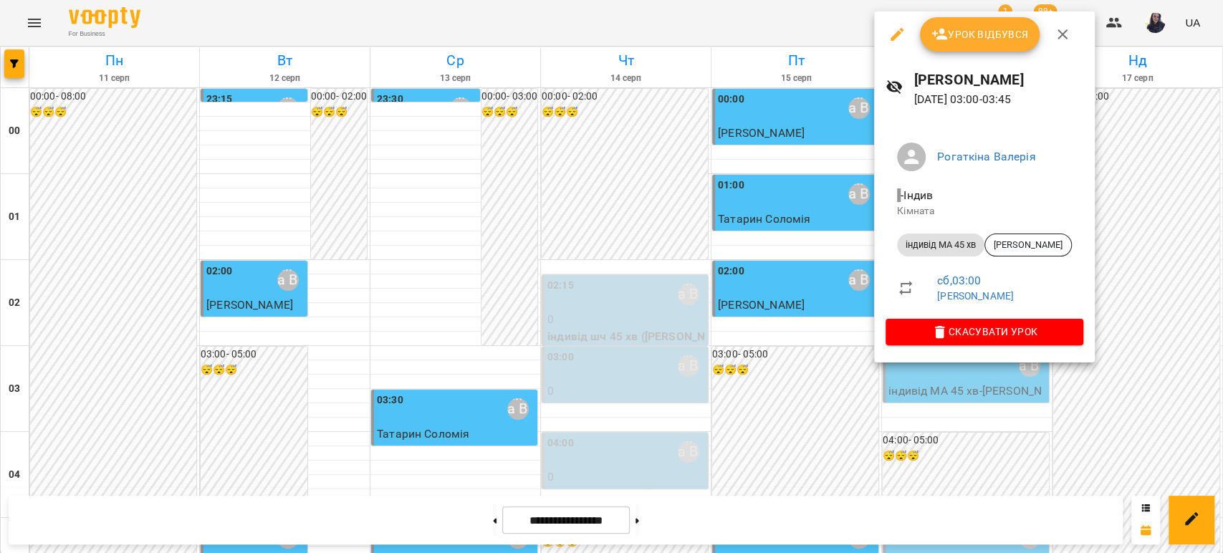
click at [897, 40] on icon "button" at bounding box center [896, 34] width 17 height 17
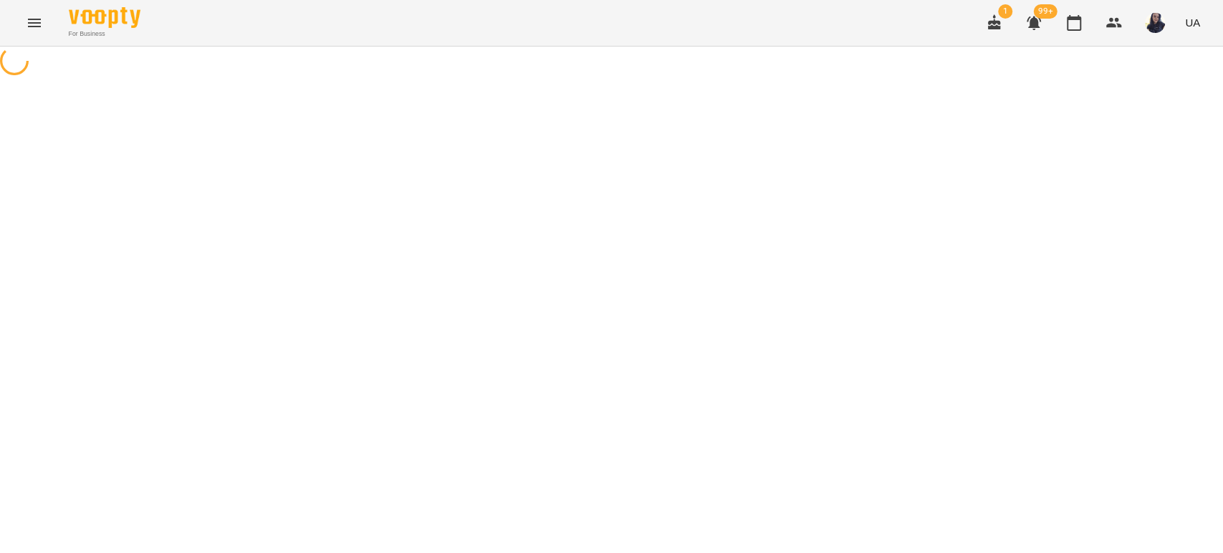
select select "**********"
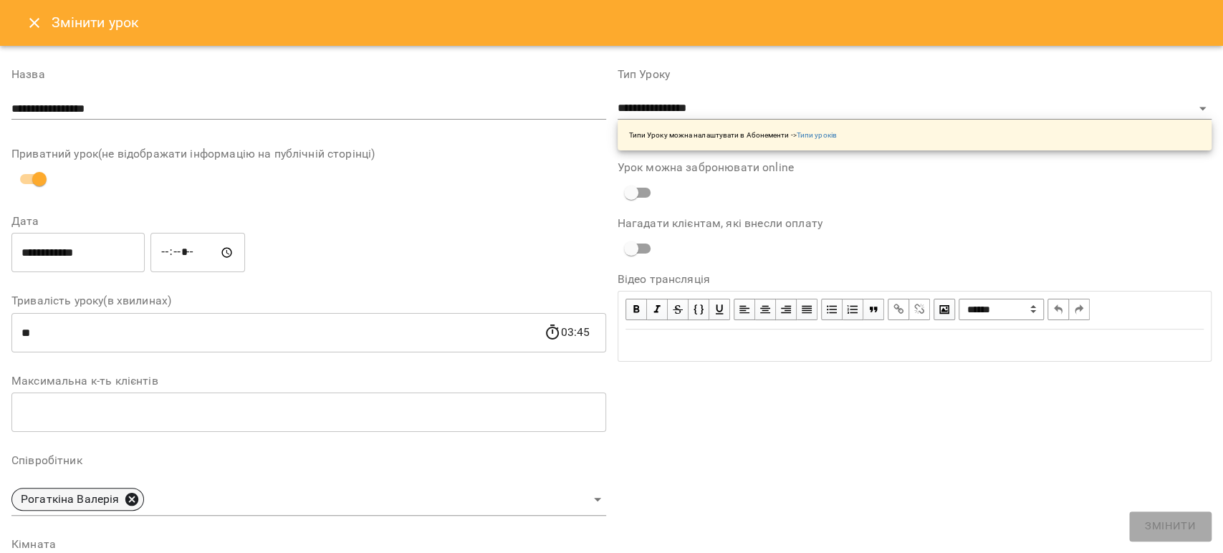
click at [127, 503] on icon at bounding box center [131, 499] width 13 height 13
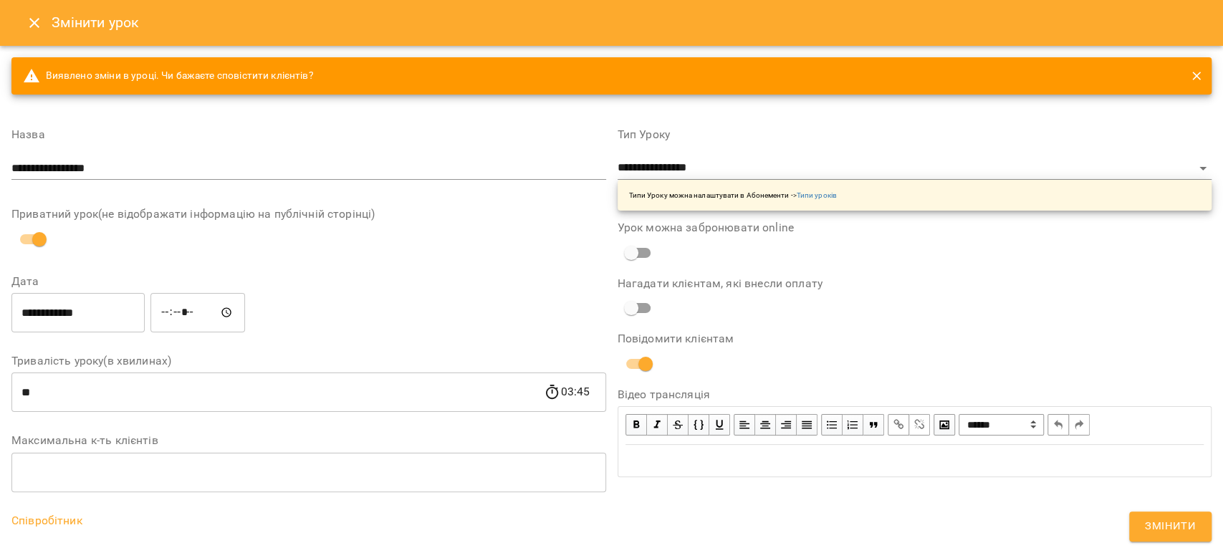
click at [102, 493] on div "**********" at bounding box center [308, 495] width 594 height 756
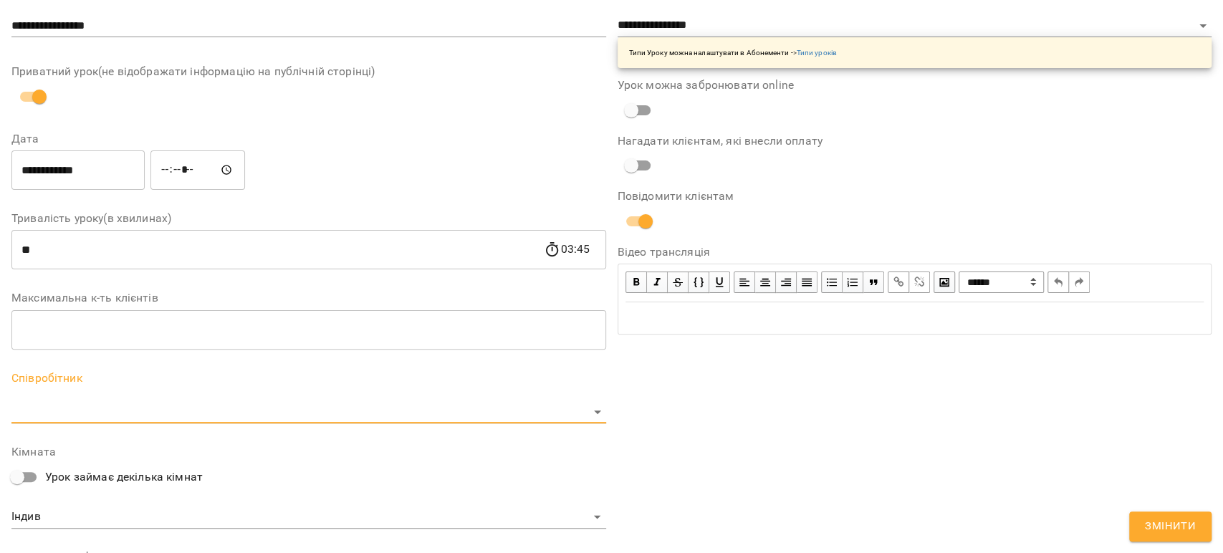
scroll to position [239, 0]
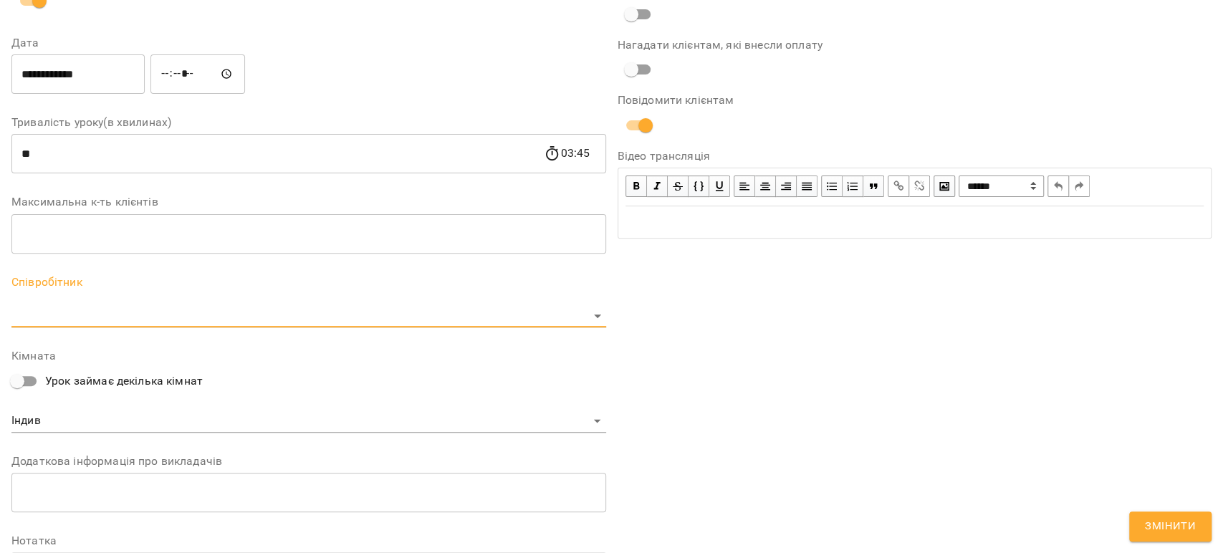
click at [76, 300] on div "Співробітник ​" at bounding box center [308, 301] width 594 height 51
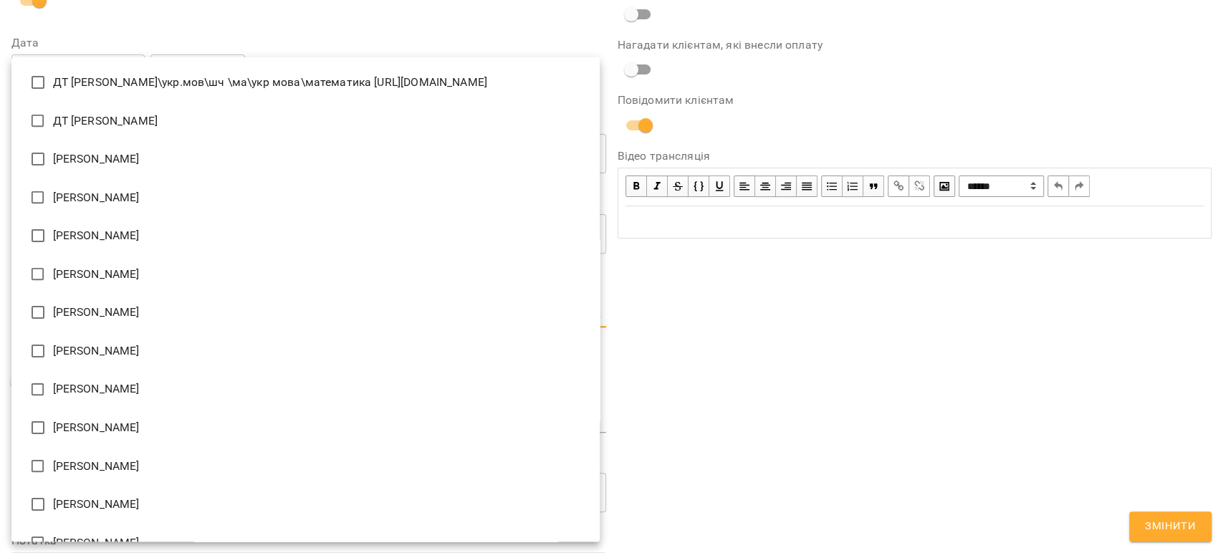
click at [78, 308] on body "For Business 1 99+ UA Журнал відвідувань / [PERSON_NAME] [DATE] 03:00 / Урок ві…" at bounding box center [611, 345] width 1223 height 690
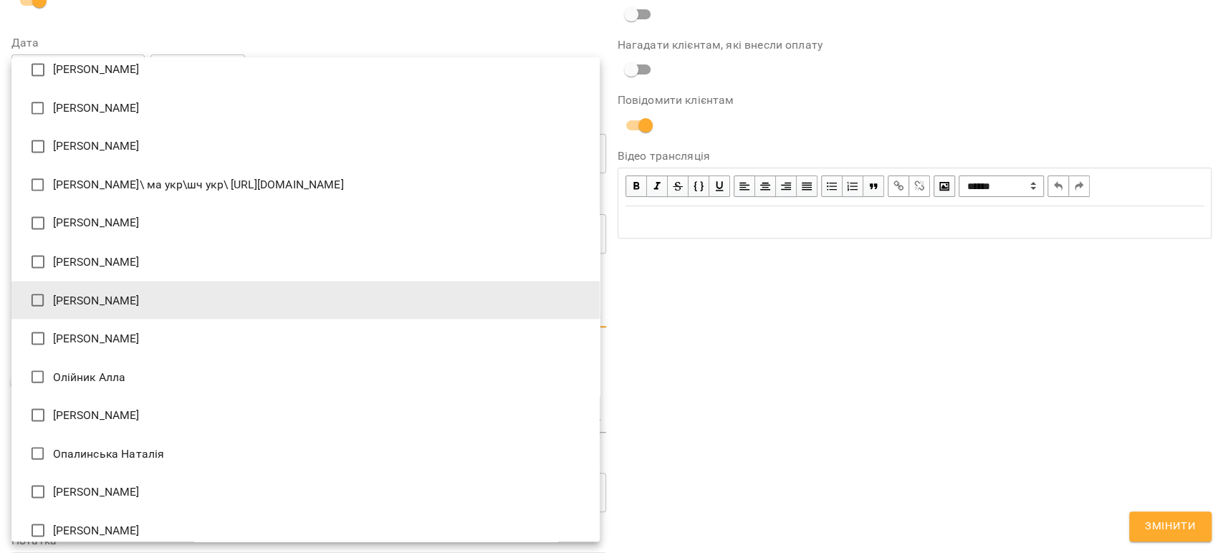
type input "**********"
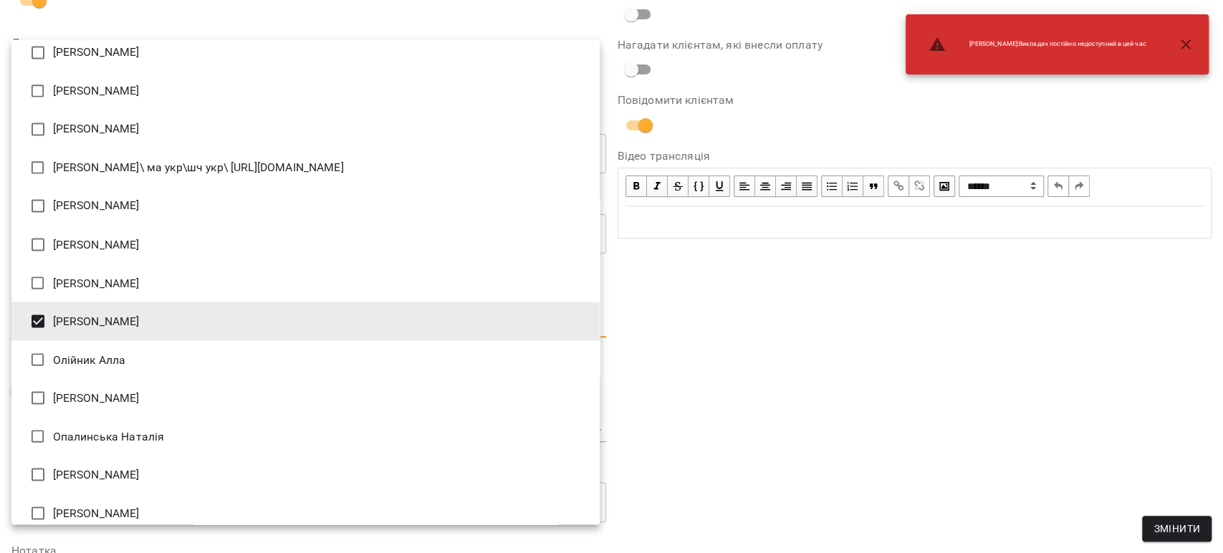
click at [832, 322] on div at bounding box center [611, 276] width 1223 height 553
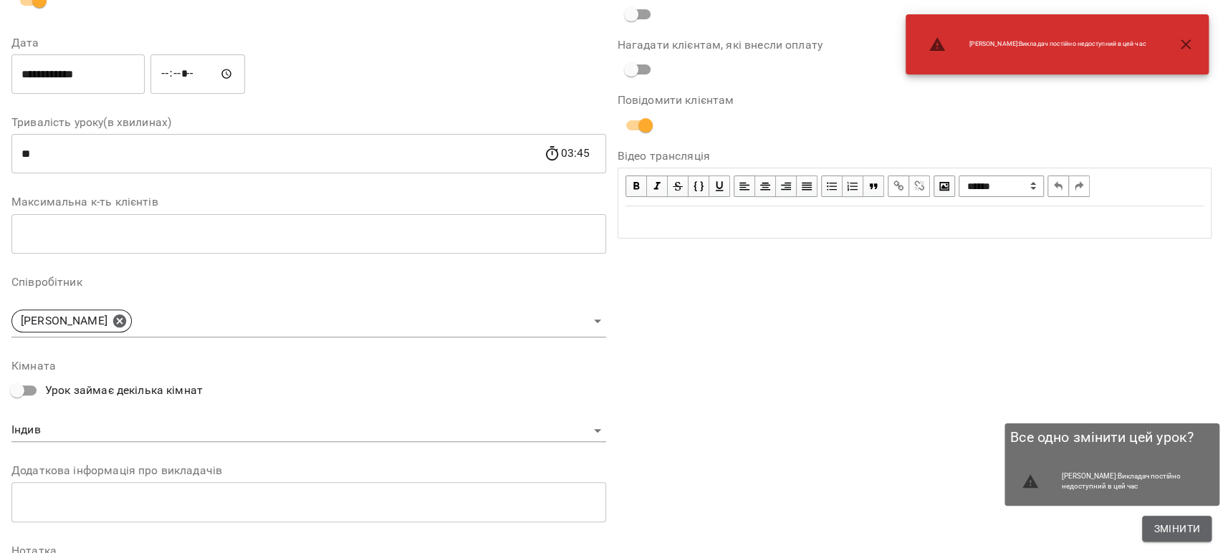
click at [1157, 526] on span "Змінити" at bounding box center [1176, 528] width 47 height 17
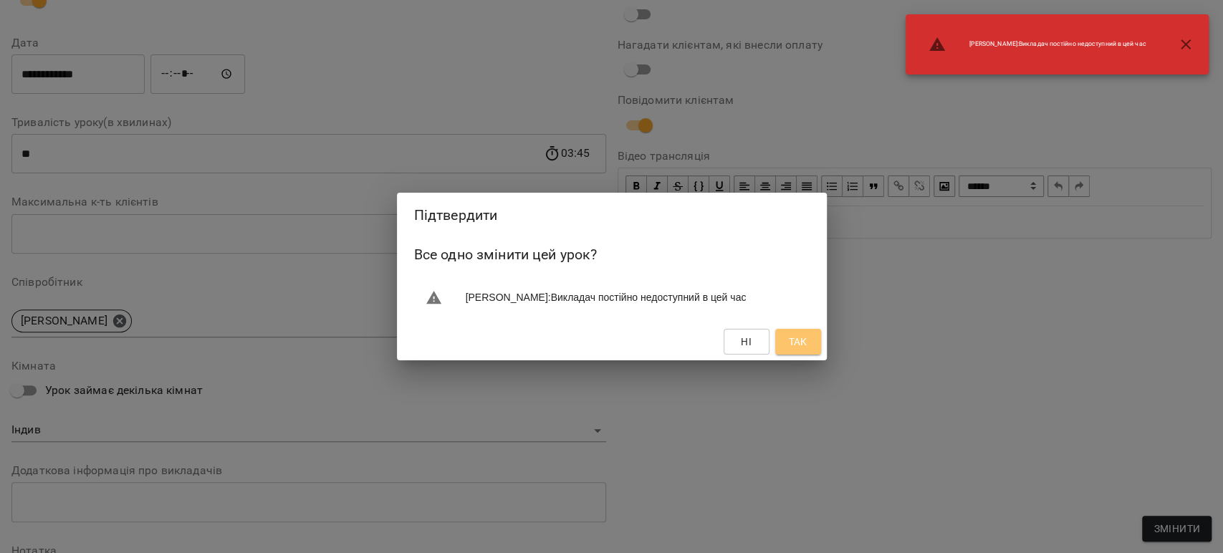
click at [794, 338] on span "Так" at bounding box center [797, 341] width 19 height 17
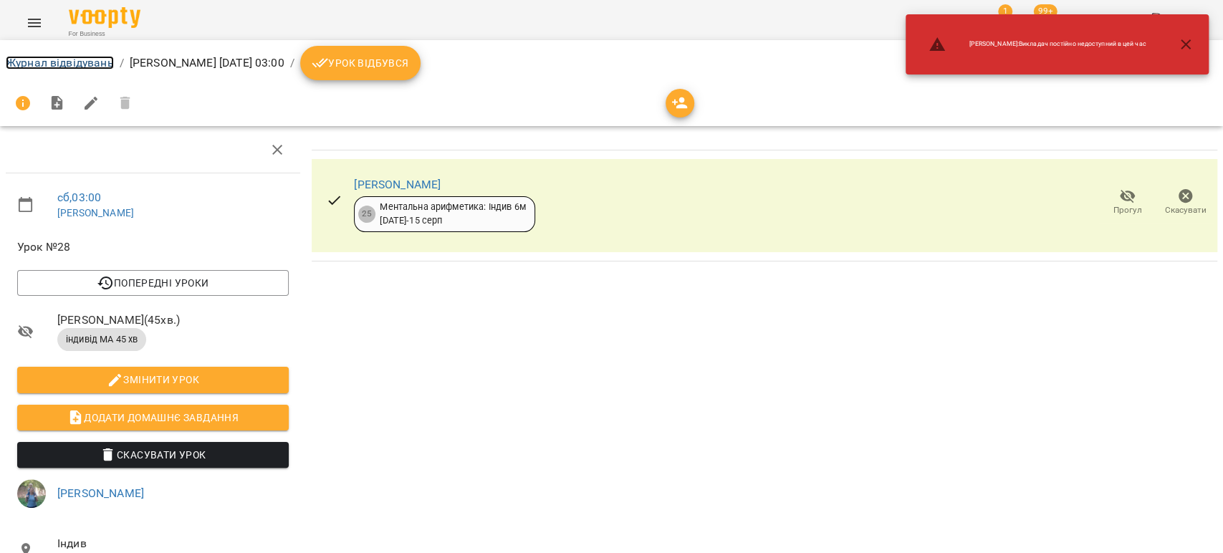
click at [30, 67] on link "Журнал відвідувань" at bounding box center [60, 63] width 108 height 14
